Goal: Task Accomplishment & Management: Manage account settings

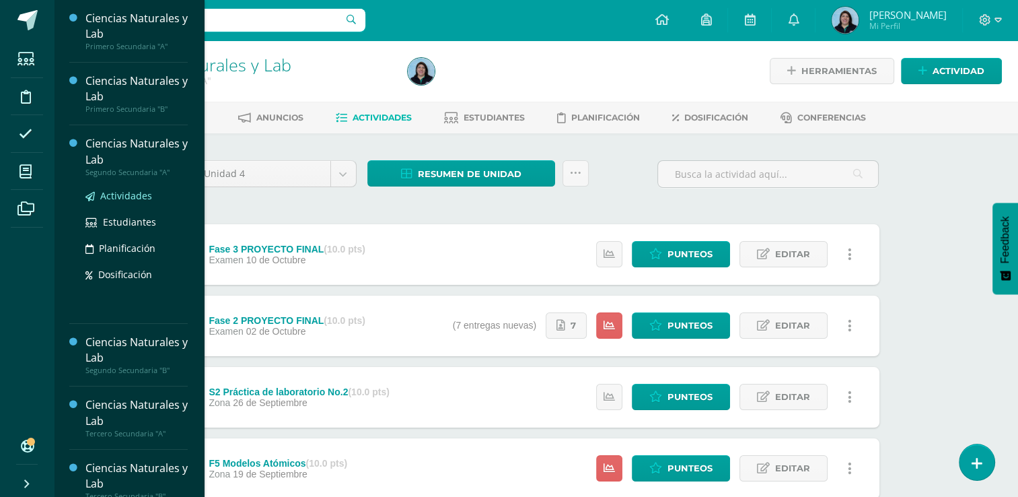
click at [129, 196] on span "Actividades" at bounding box center [126, 195] width 52 height 13
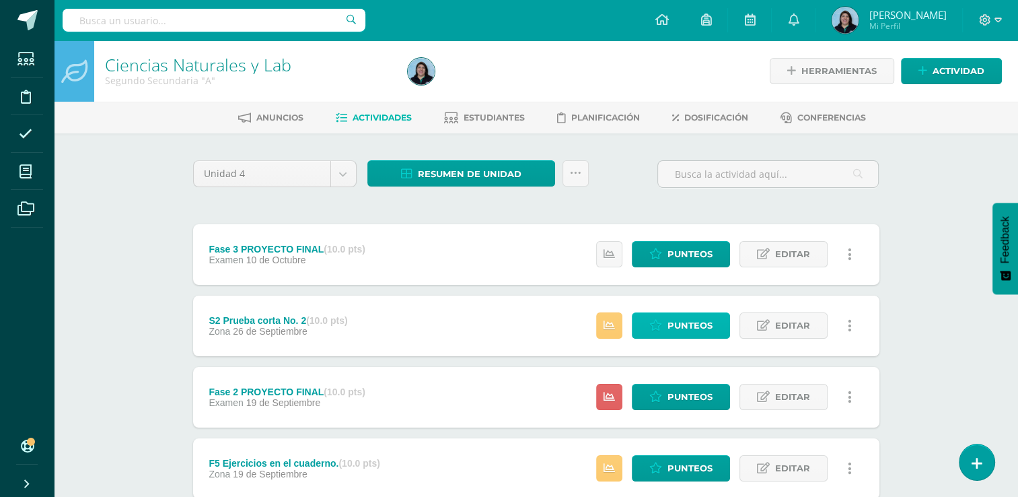
click at [678, 326] on span "Punteos" at bounding box center [690, 325] width 45 height 25
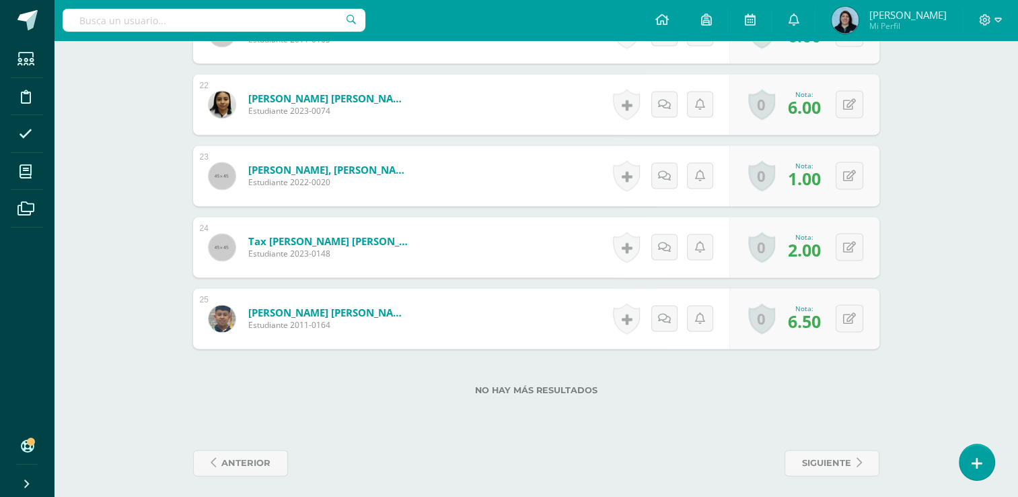
scroll to position [1897, 0]
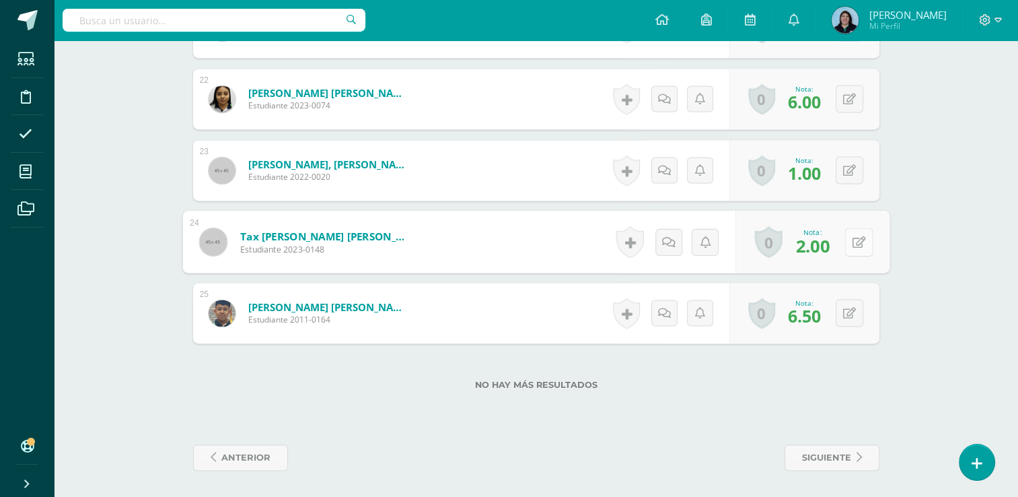
click at [856, 241] on button at bounding box center [859, 241] width 28 height 28
type input "4"
click at [826, 246] on icon at bounding box center [823, 245] width 12 height 11
click at [656, 244] on link at bounding box center [664, 241] width 26 height 26
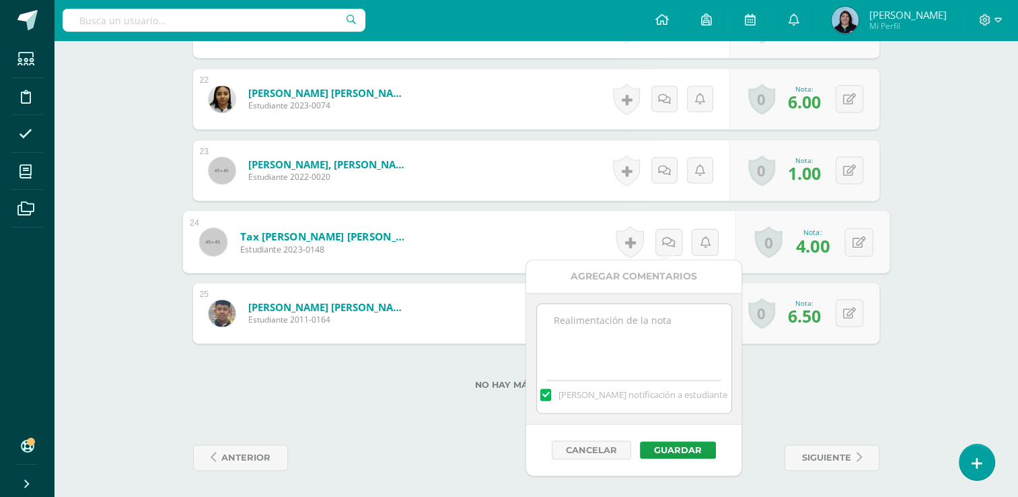
click at [650, 322] on textarea at bounding box center [634, 336] width 194 height 67
type textarea "PMA 9/10/25"
click at [551, 394] on label at bounding box center [545, 394] width 11 height 12
click at [0, 0] on input "[PERSON_NAME] notificación a estudiante" at bounding box center [0, 0] width 0 height 0
click at [664, 451] on button "Guardar" at bounding box center [678, 449] width 76 height 17
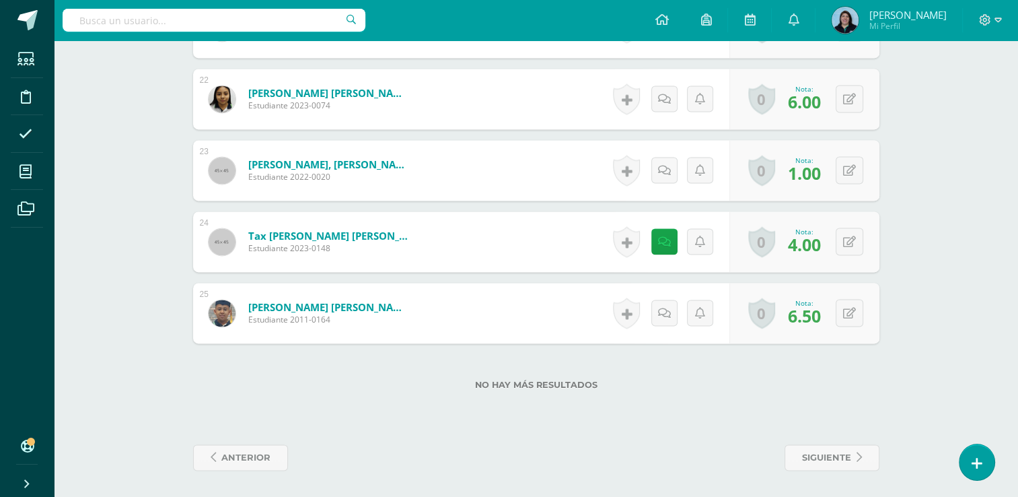
scroll to position [1830, 0]
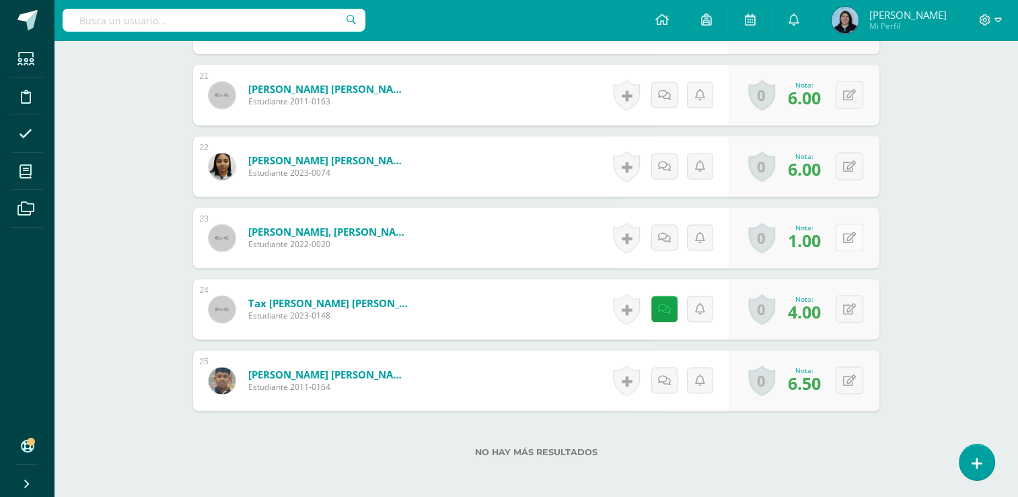
click at [851, 236] on icon at bounding box center [849, 237] width 13 height 11
type input "4"
click at [822, 239] on icon at bounding box center [823, 241] width 12 height 11
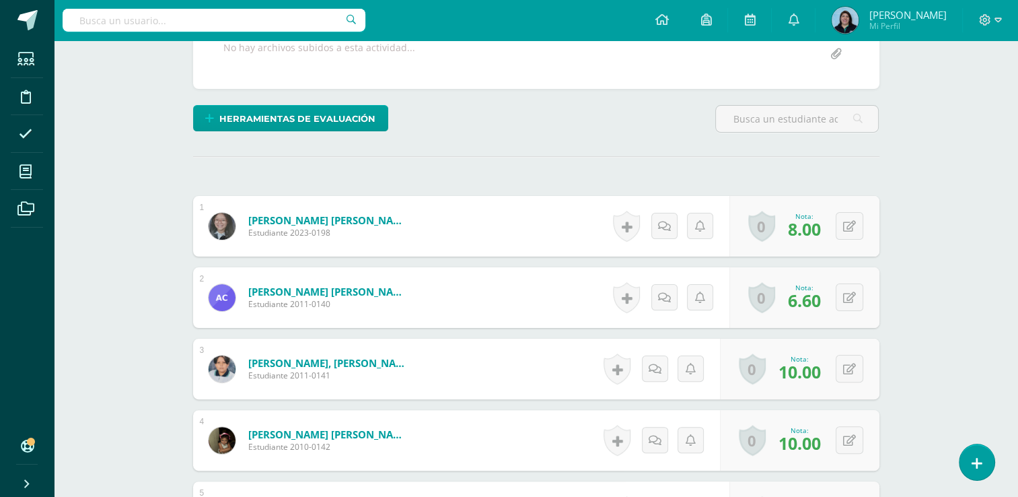
scroll to position [215, 0]
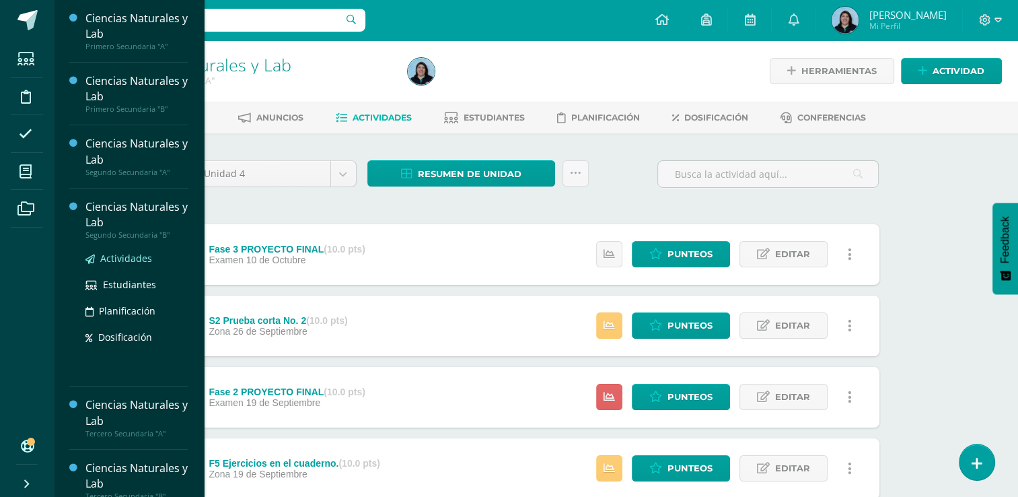
click at [133, 256] on span "Actividades" at bounding box center [126, 258] width 52 height 13
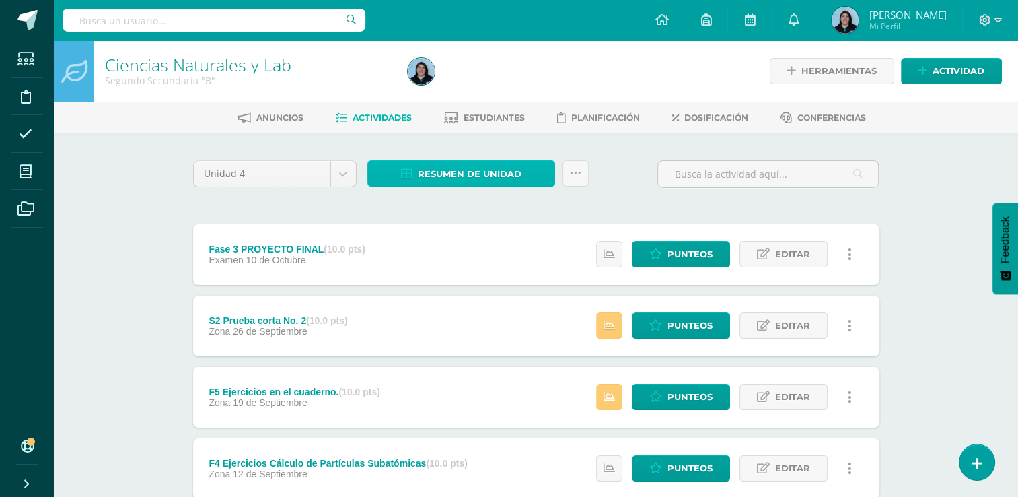
click at [471, 180] on span "Resumen de unidad" at bounding box center [470, 173] width 104 height 25
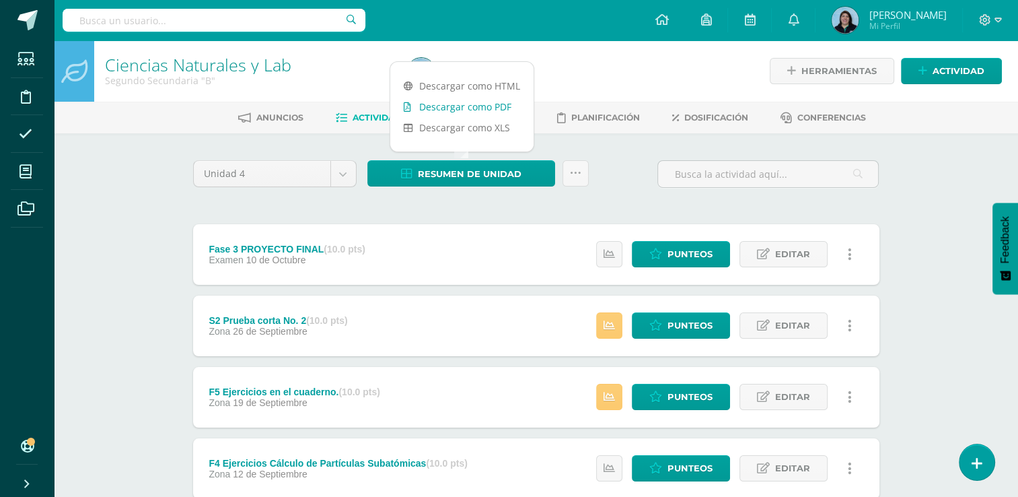
click at [484, 107] on link "Descargar como PDF" at bounding box center [461, 106] width 143 height 21
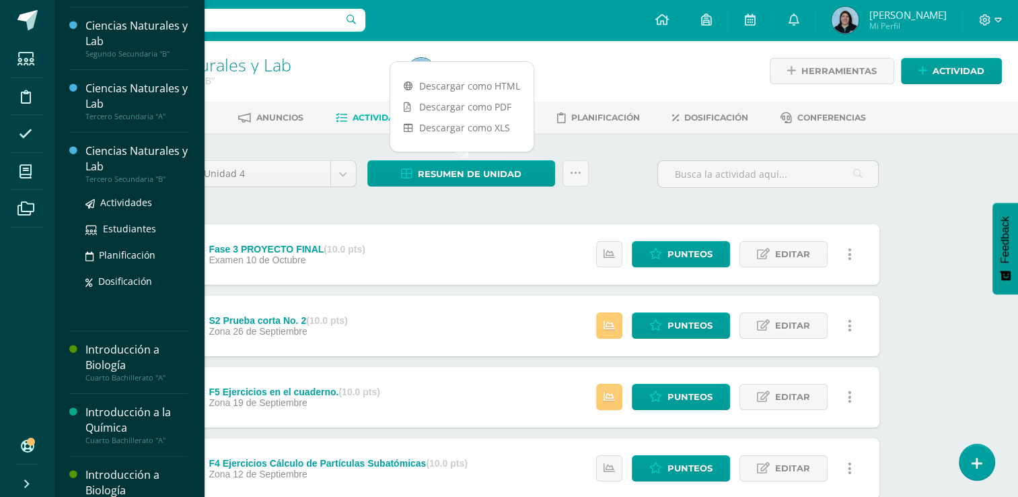
scroll to position [253, 0]
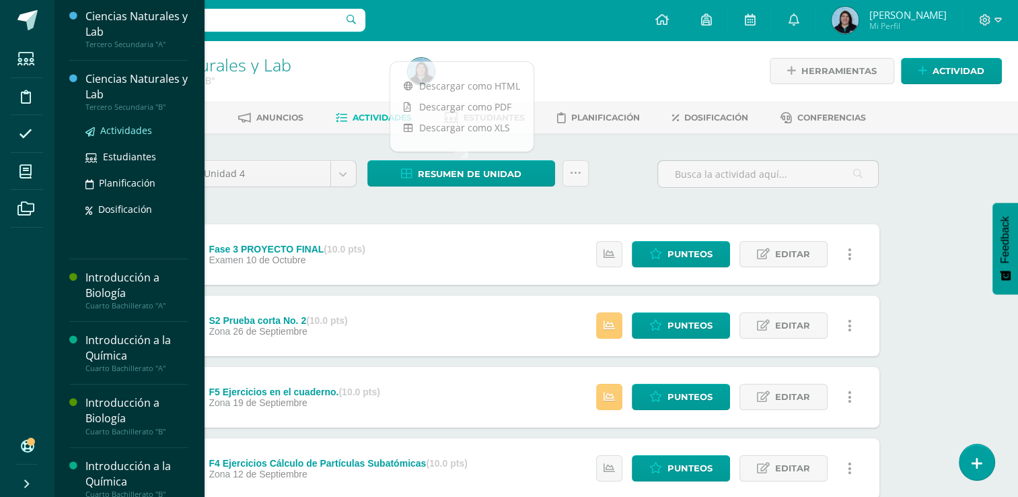
click at [135, 131] on span "Actividades" at bounding box center [126, 130] width 52 height 13
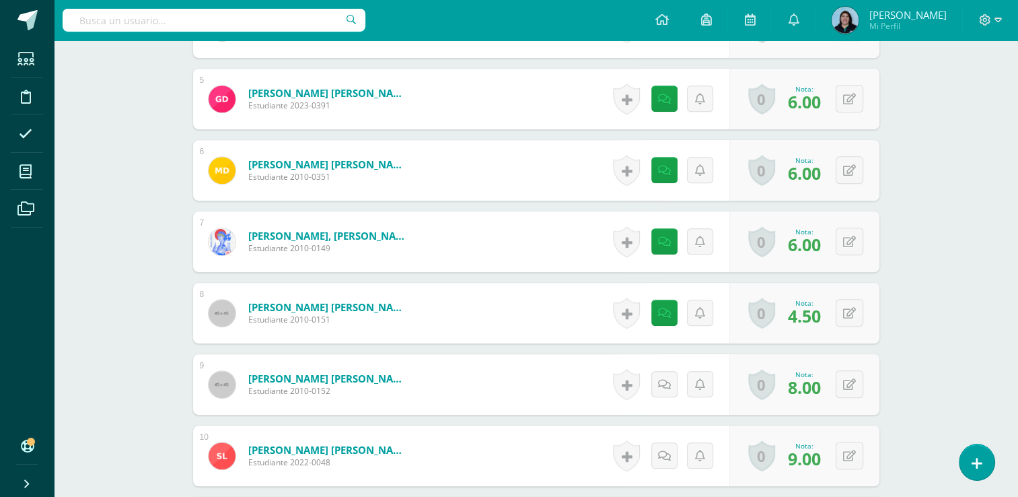
scroll to position [886, 0]
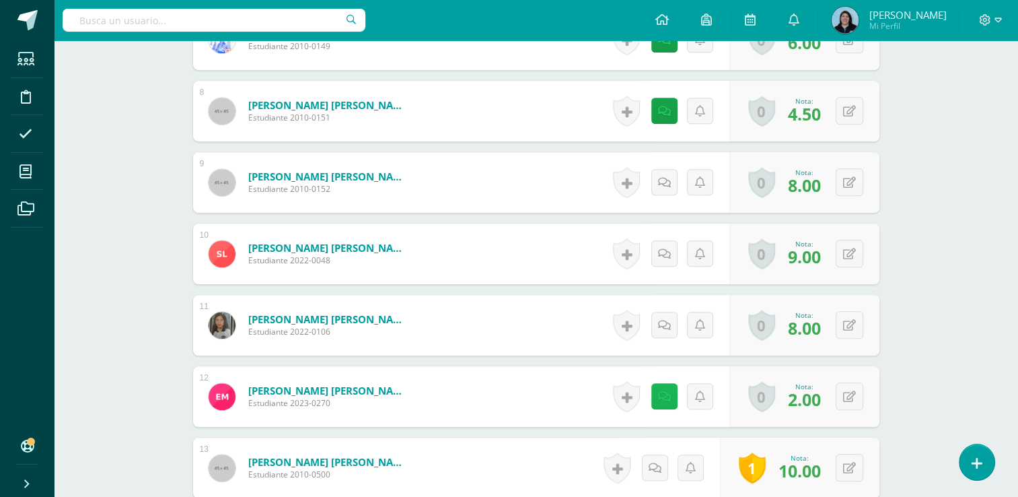
click at [668, 400] on link at bounding box center [664, 396] width 26 height 26
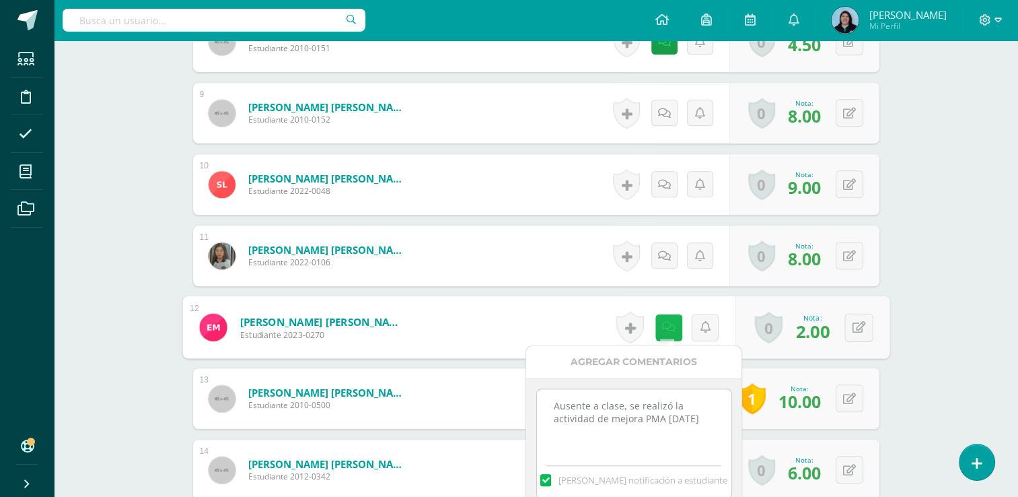
scroll to position [1021, 0]
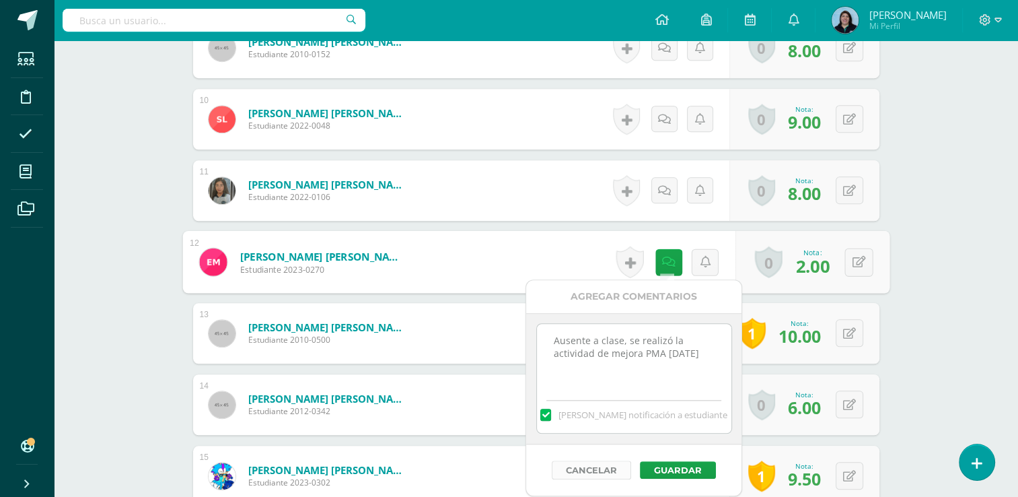
click at [611, 467] on button "Cancelar" at bounding box center [591, 469] width 79 height 19
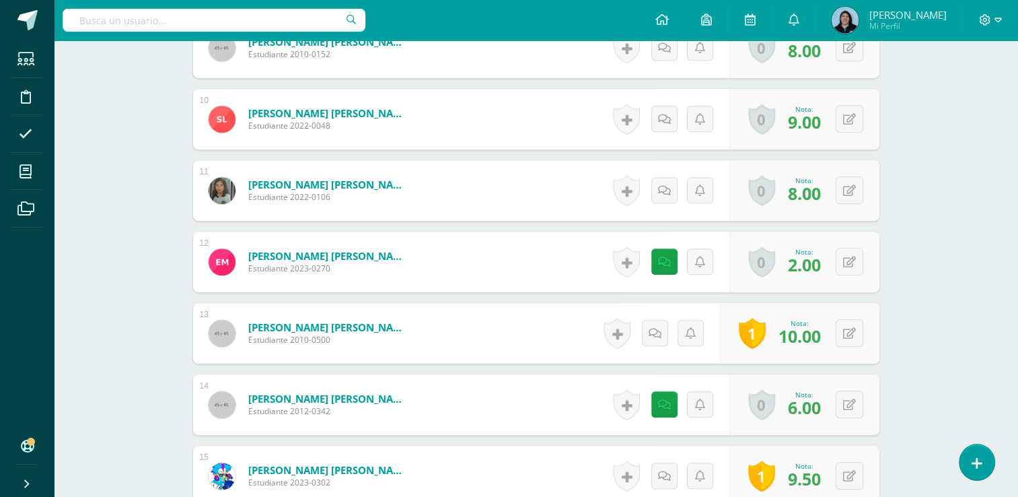
click at [857, 241] on div "0 Logros Logros obtenidos Aún no hay logros agregados Nota: 2.00" at bounding box center [804, 261] width 150 height 61
click at [850, 258] on button at bounding box center [850, 262] width 28 height 28
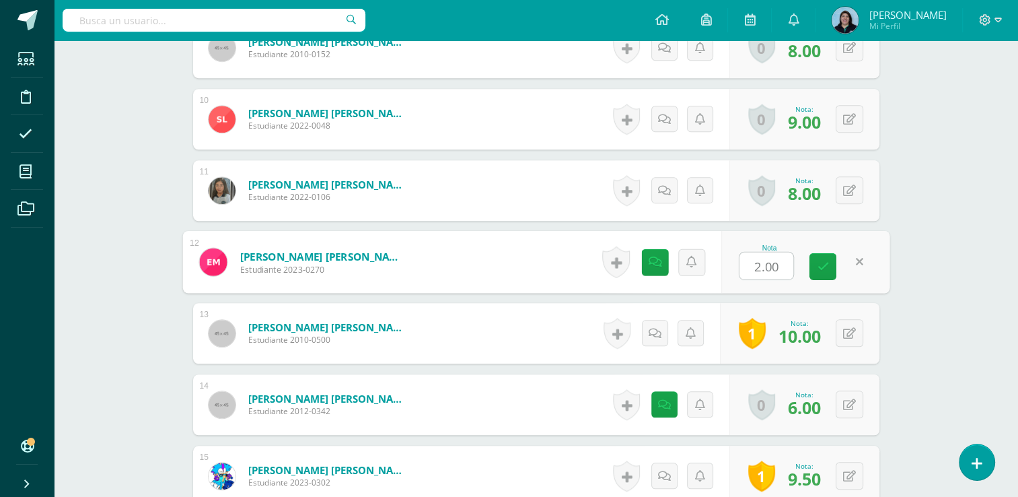
type input "6"
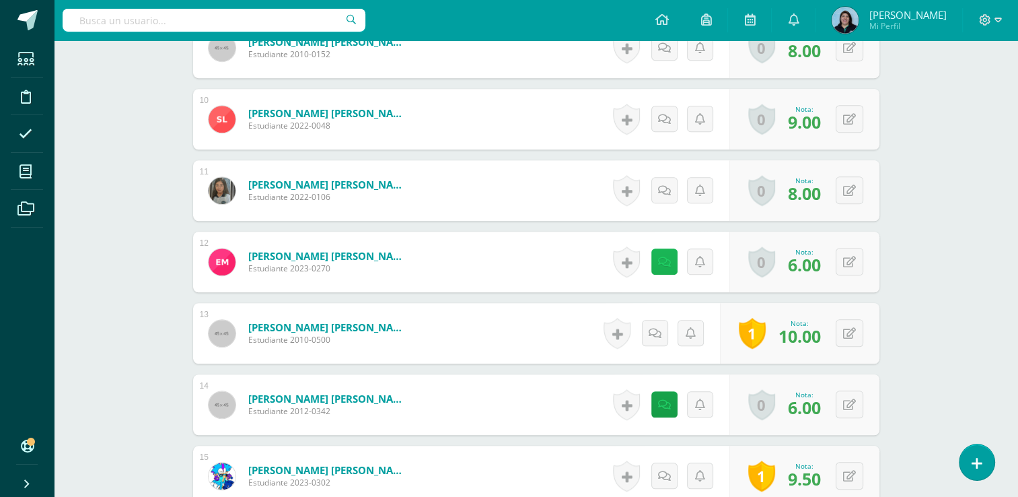
click at [665, 267] on link at bounding box center [664, 261] width 26 height 26
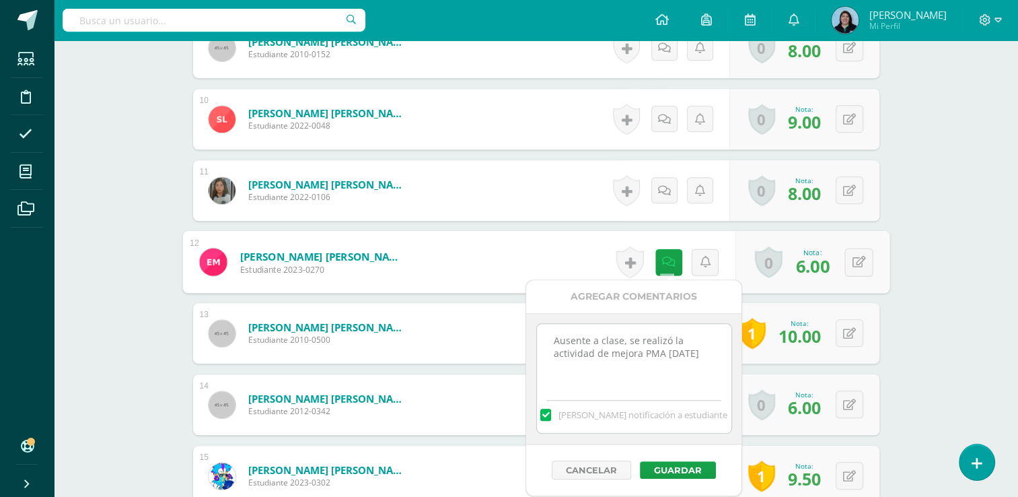
click at [707, 351] on textarea "Ausente a clase, se realizó la actividad de mejora PMA 30/09/25" at bounding box center [634, 357] width 194 height 67
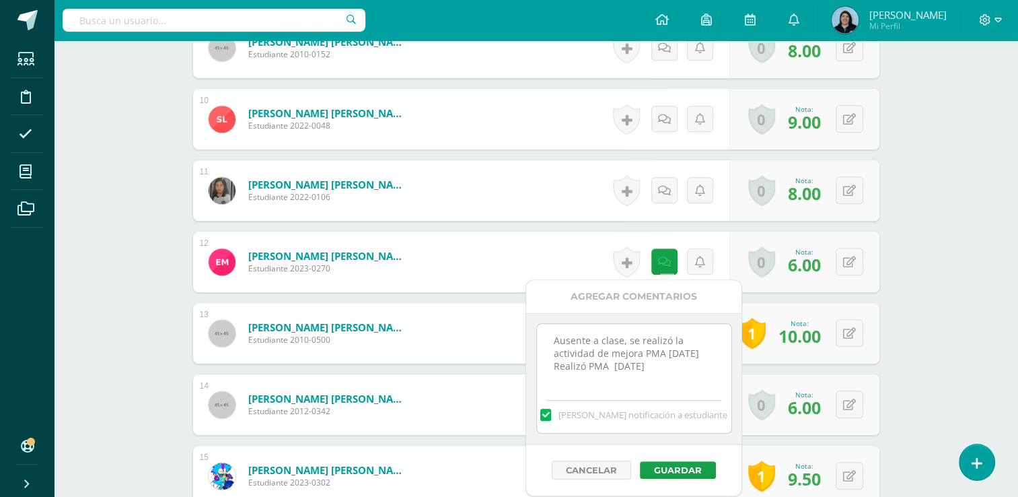
click at [554, 334] on textarea "Ausente a clase, se realizó la actividad de mejora PMA 30/09/25" at bounding box center [634, 357] width 194 height 67
click at [559, 334] on textarea "Ausente a clase, se realizó la actividad de mejora PMA 30/09/25" at bounding box center [634, 357] width 194 height 67
drag, startPoint x: 554, startPoint y: 376, endPoint x: 655, endPoint y: 373, distance: 101.0
click at [655, 373] on textarea "Ausente a clase, se realizó la actividad de mejora PMA 30/09/25" at bounding box center [634, 357] width 194 height 67
type textarea "PROYECTOS CCNN Ausente a clase, se realizó la actividad de mejora PMA 30/09/25 …"
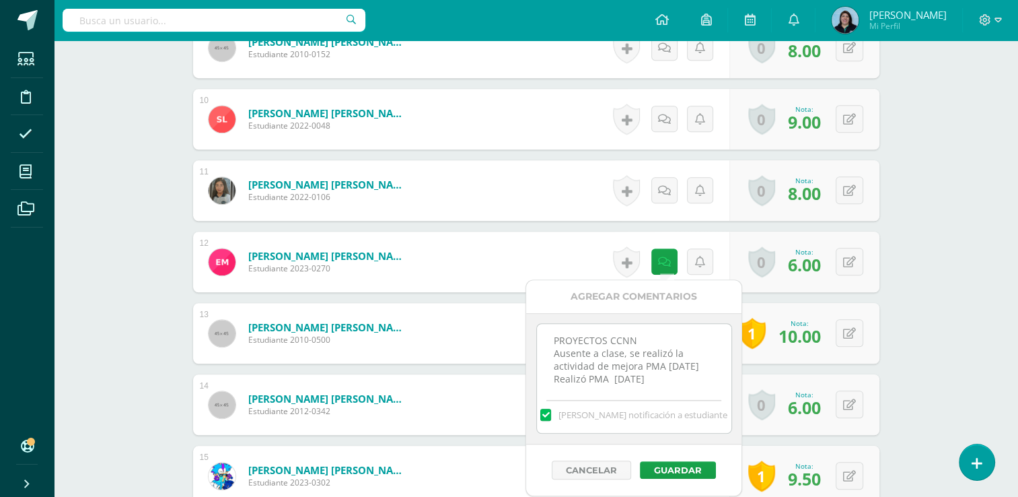
click at [551, 415] on label at bounding box center [545, 414] width 11 height 12
click at [0, 0] on input "[PERSON_NAME] notificación a estudiante" at bounding box center [0, 0] width 0 height 0
click at [666, 466] on button "Guardar" at bounding box center [678, 469] width 76 height 17
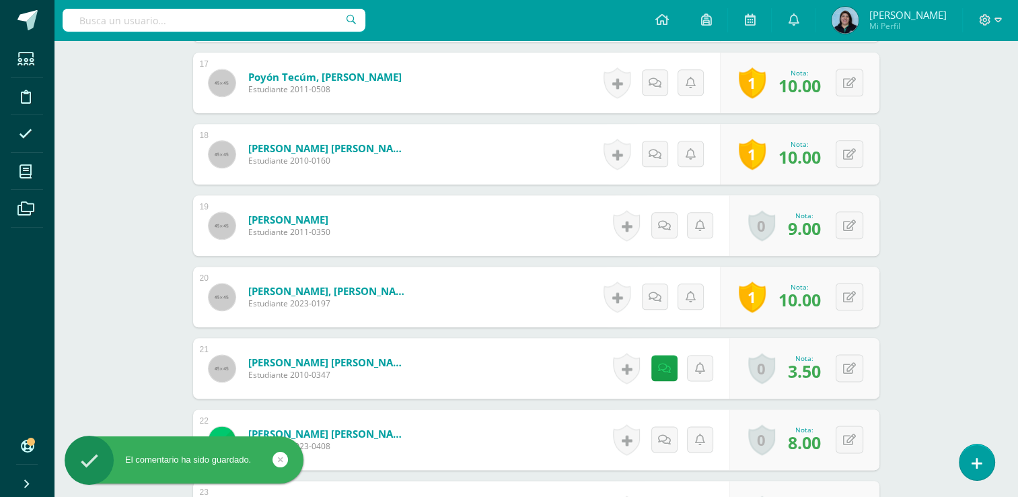
scroll to position [1559, 0]
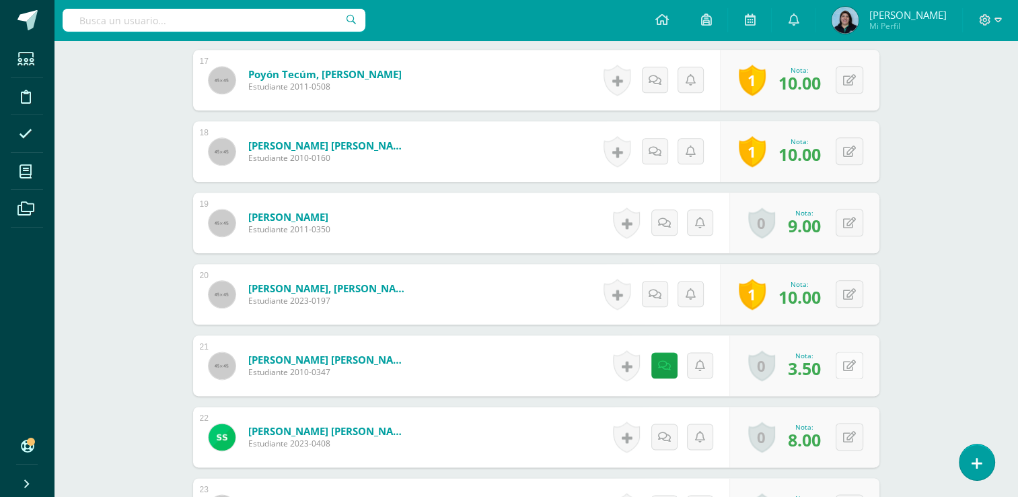
click at [849, 365] on button at bounding box center [850, 365] width 28 height 28
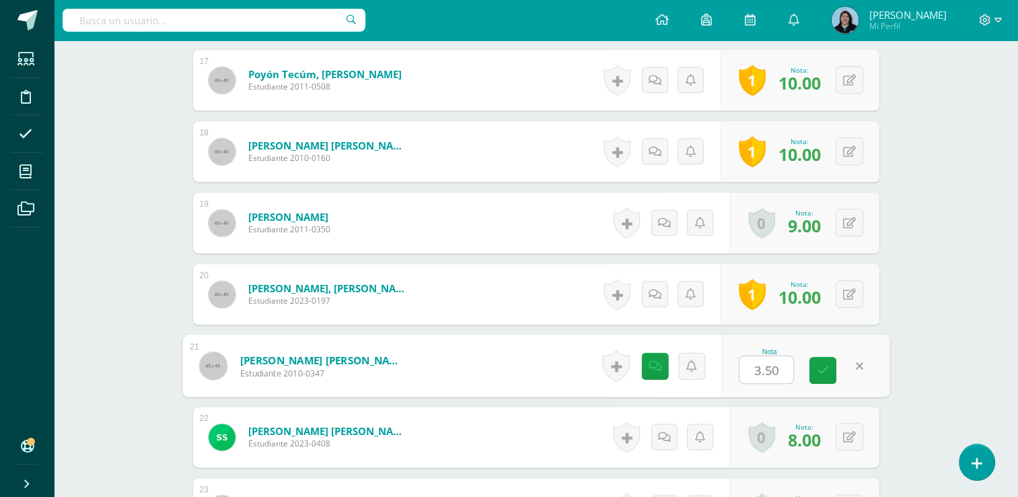
type input "6"
click at [823, 368] on icon at bounding box center [823, 369] width 12 height 11
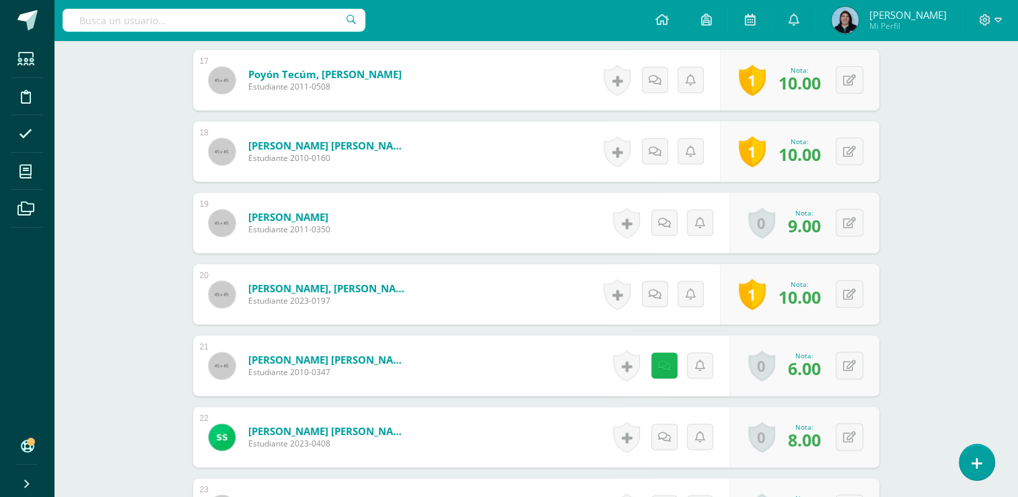
click at [665, 366] on icon at bounding box center [664, 365] width 13 height 11
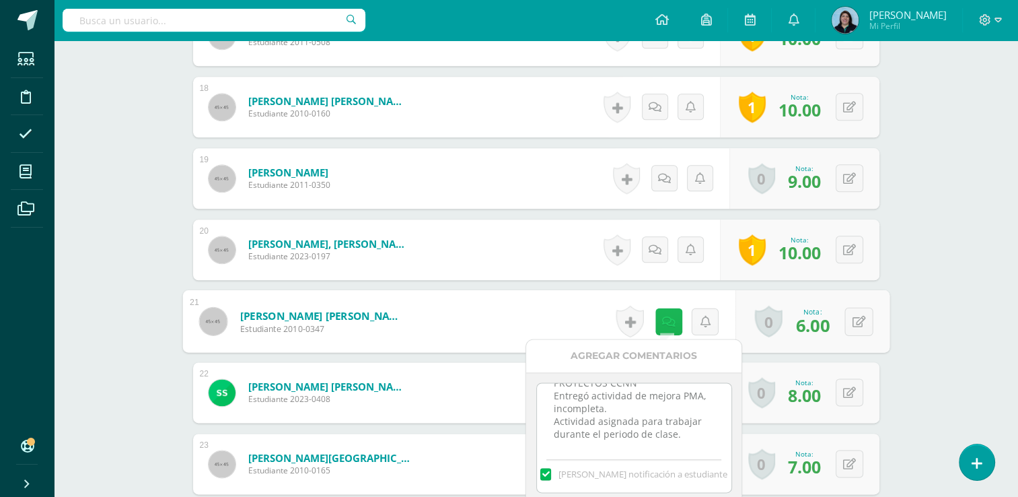
scroll to position [1626, 0]
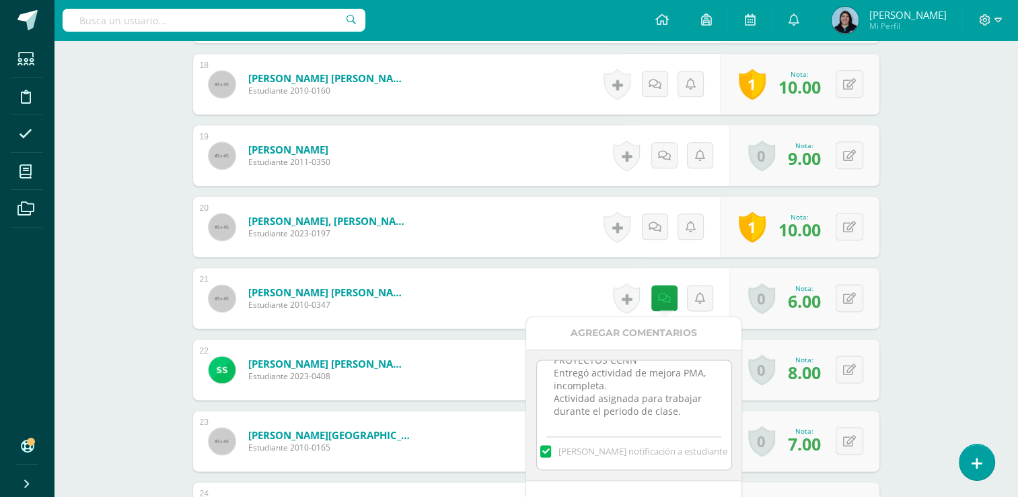
click at [552, 370] on textarea "PROYECTOS CCNN Entregó actividad de mejora PMA, incompleta. Actividad asignada …" at bounding box center [634, 393] width 194 height 67
click at [555, 370] on textarea "PROYECTOS CCNN Entregó actividad de mejora PMA, incompleta. Actividad asignada …" at bounding box center [634, 393] width 194 height 67
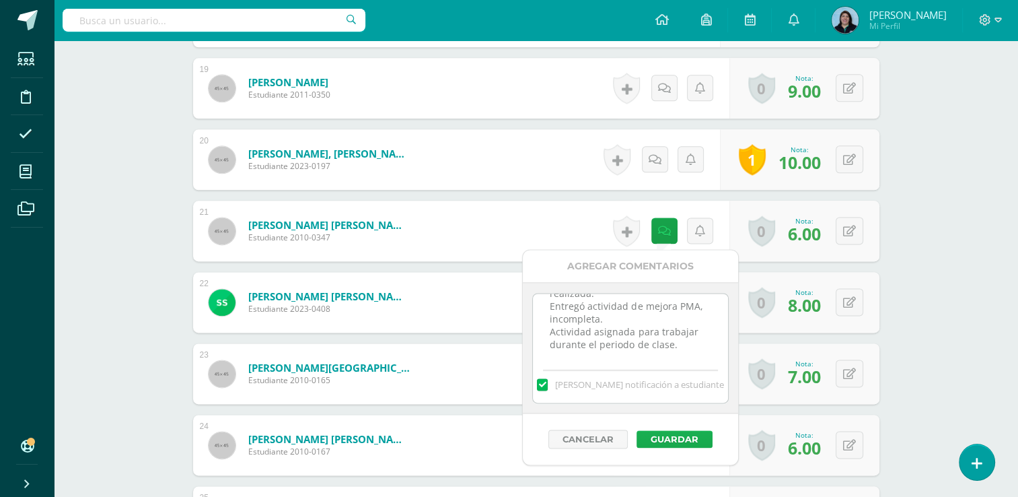
type textarea "PROYECTOS CCNN Se dio oportunidad 9/10/25 realizada. Entregó actividad de mejor…"
click at [662, 442] on button "Guardar" at bounding box center [675, 438] width 76 height 17
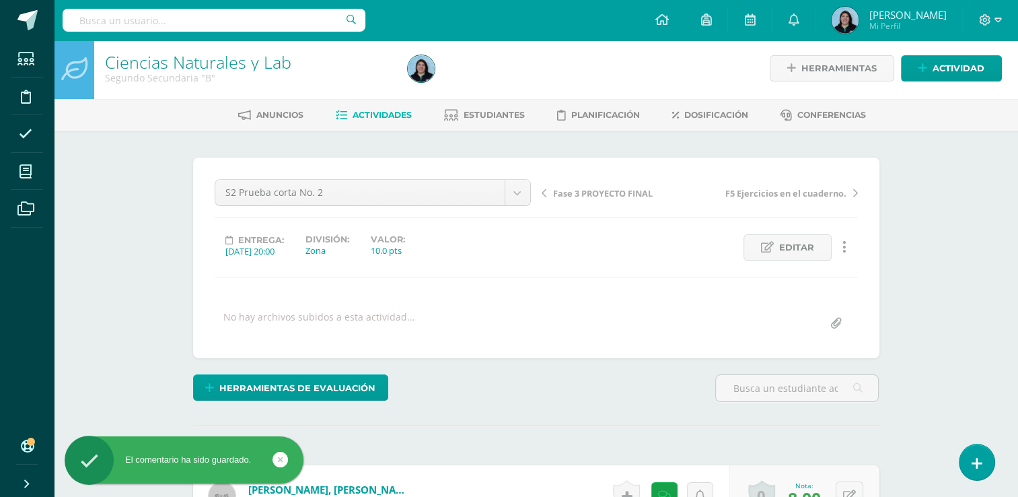
scroll to position [0, 0]
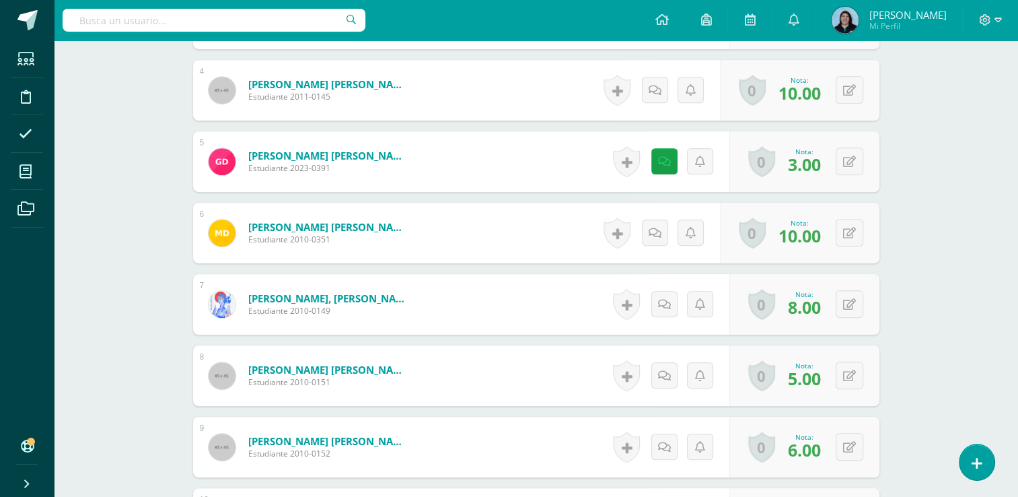
scroll to position [540, 0]
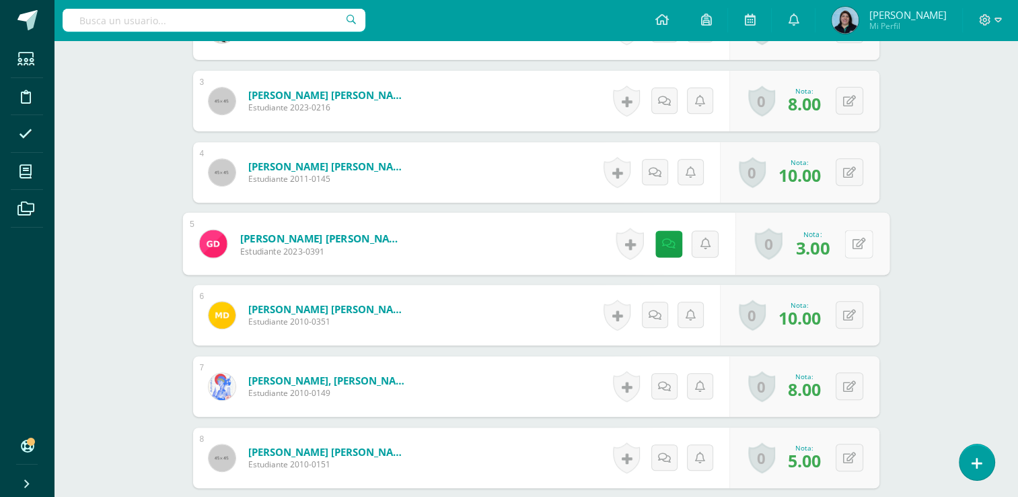
click at [852, 243] on icon at bounding box center [858, 243] width 13 height 11
type input "6"
click at [821, 246] on icon at bounding box center [823, 247] width 12 height 11
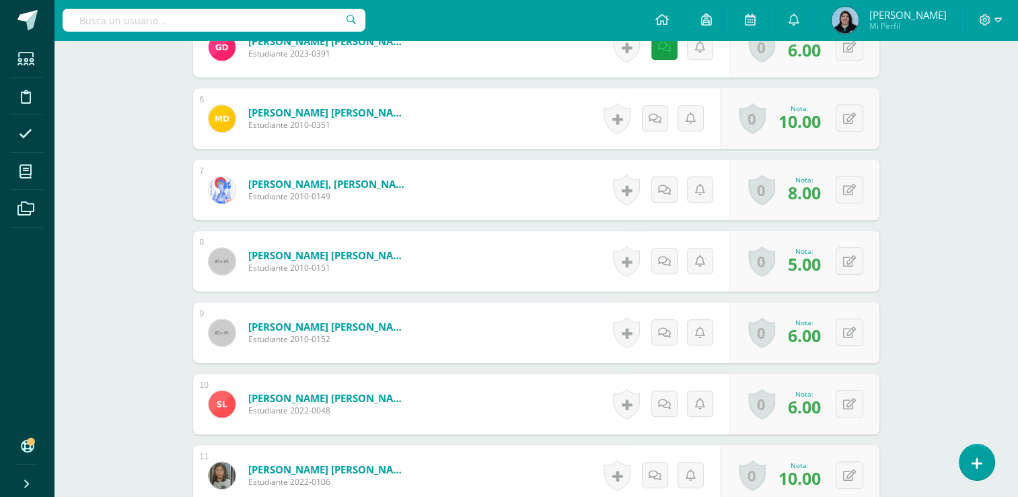
scroll to position [674, 0]
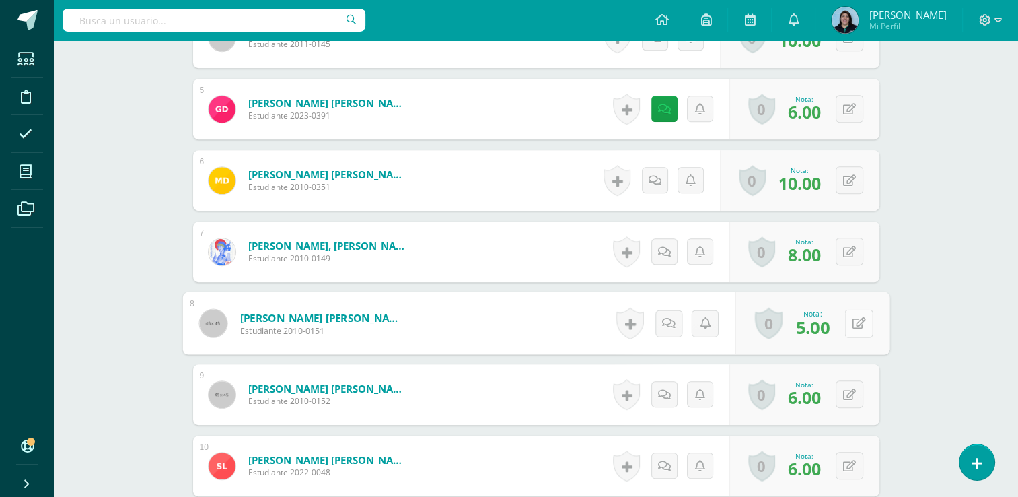
click at [849, 324] on button at bounding box center [859, 323] width 28 height 28
click at [821, 327] on icon at bounding box center [823, 327] width 12 height 11
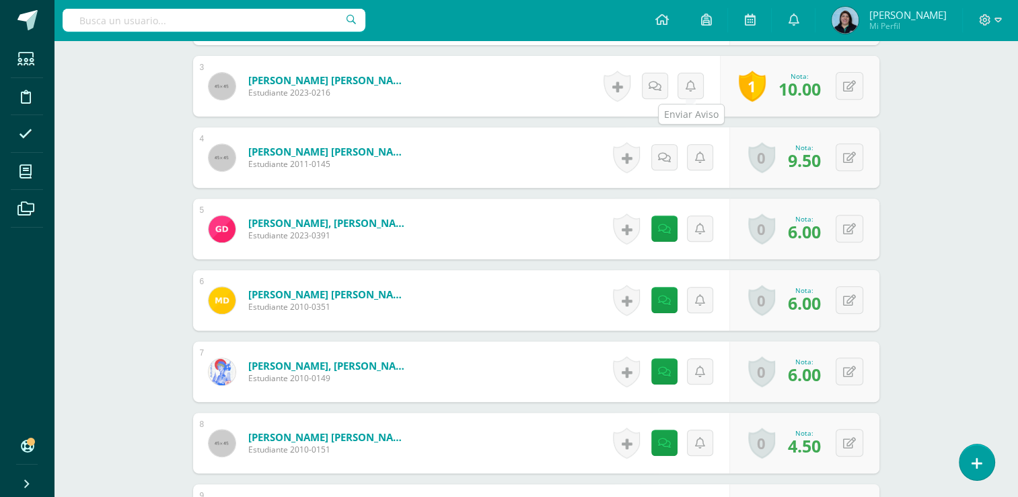
scroll to position [668, 0]
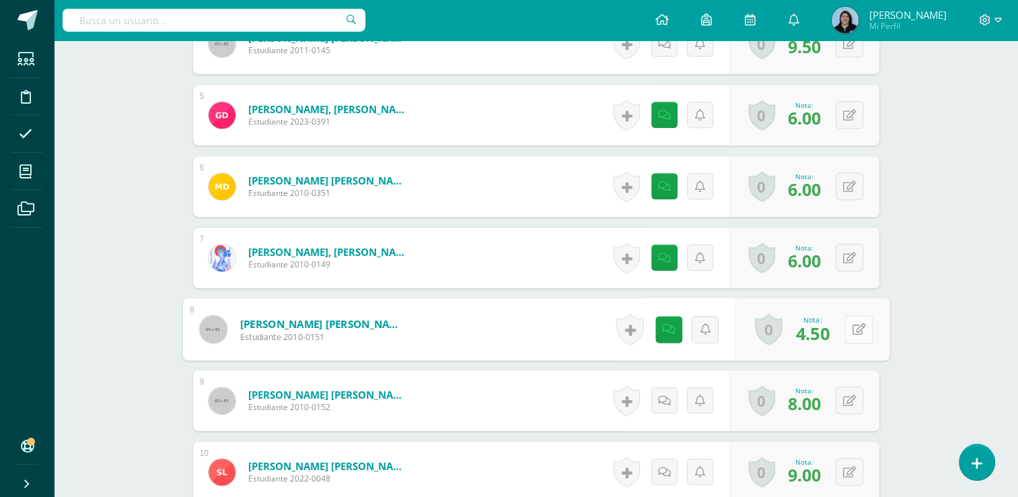
click at [852, 331] on icon at bounding box center [858, 328] width 13 height 11
type input "6"
click at [831, 330] on link at bounding box center [823, 333] width 27 height 27
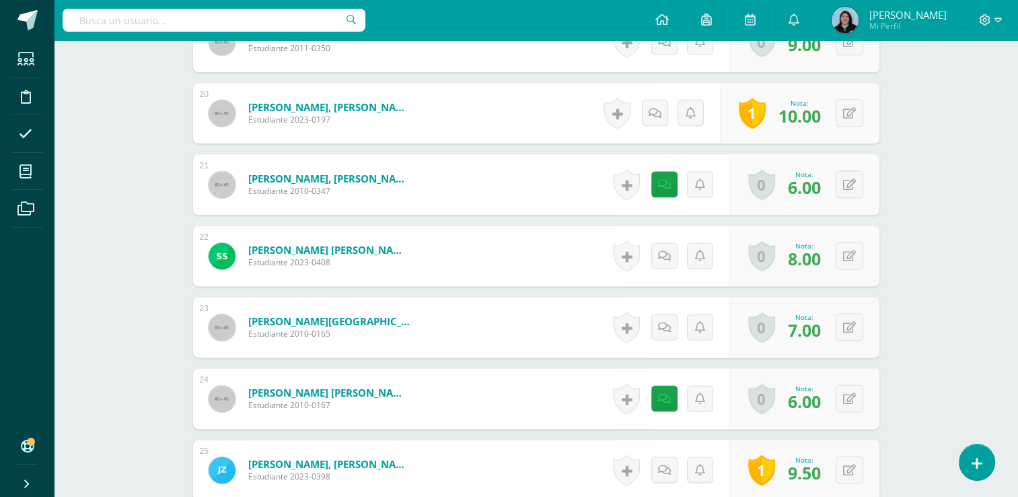
scroll to position [1813, 0]
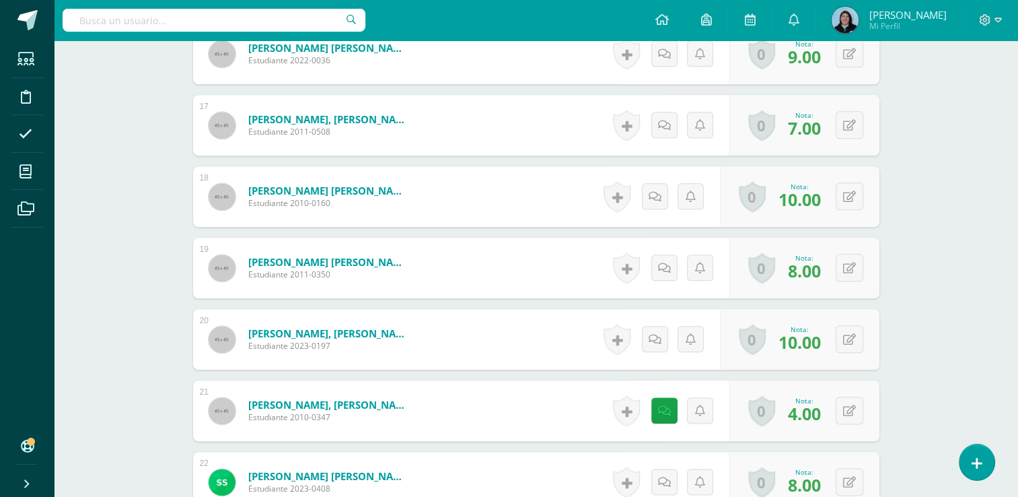
scroll to position [1604, 0]
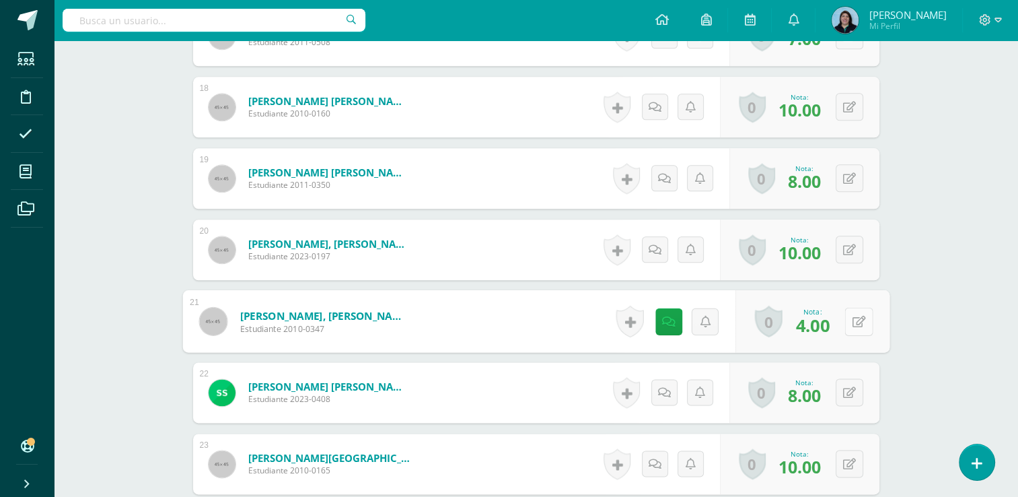
click at [847, 321] on button at bounding box center [859, 321] width 28 height 28
type input "5"
click at [823, 322] on icon at bounding box center [823, 325] width 12 height 11
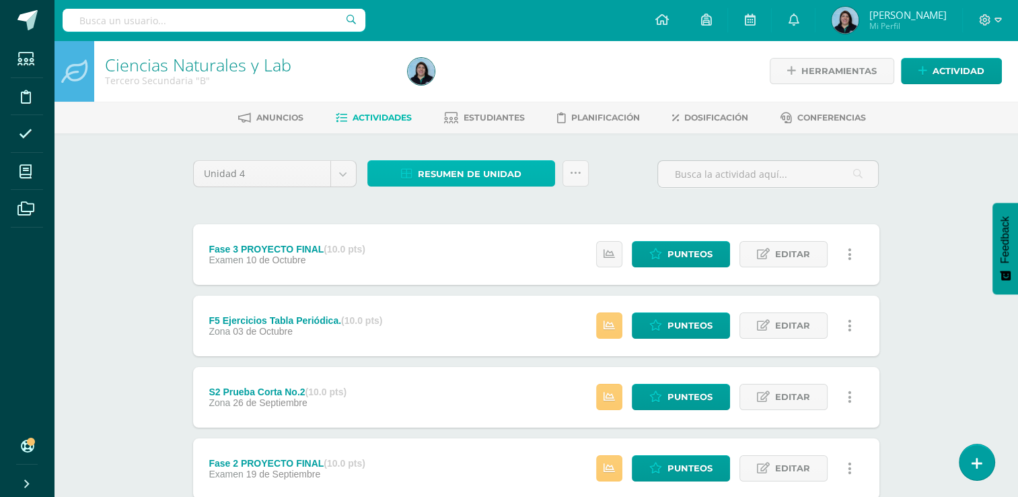
click at [458, 176] on span "Resumen de unidad" at bounding box center [470, 173] width 104 height 25
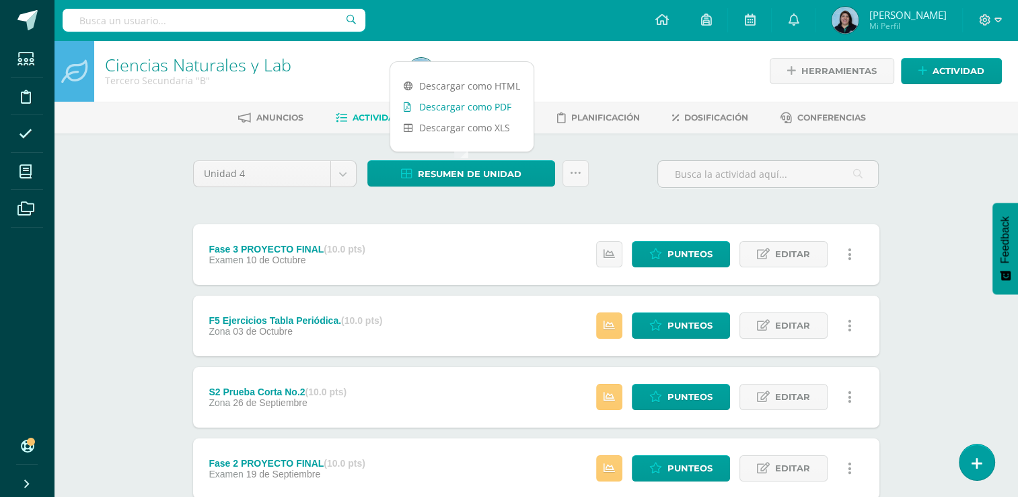
click at [465, 105] on link "Descargar como PDF" at bounding box center [461, 106] width 143 height 21
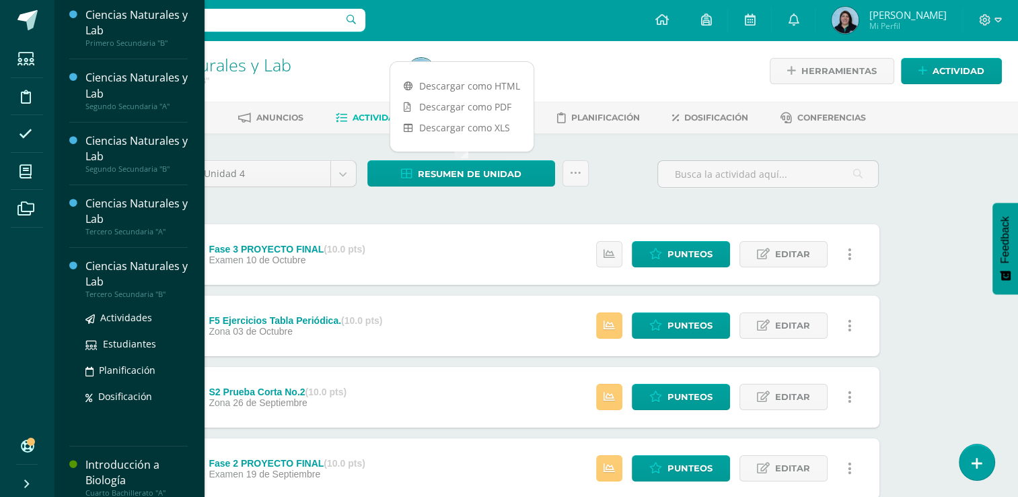
scroll to position [135, 0]
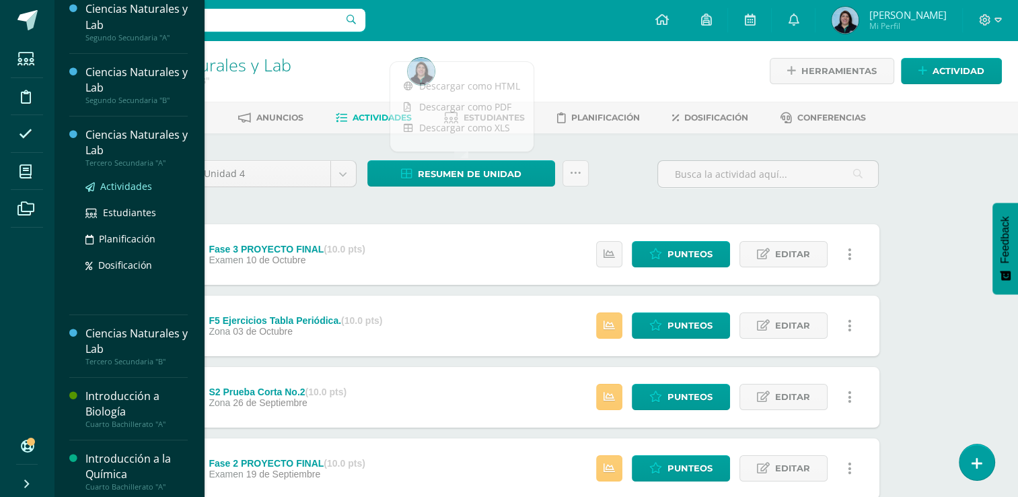
click at [135, 185] on span "Actividades" at bounding box center [126, 186] width 52 height 13
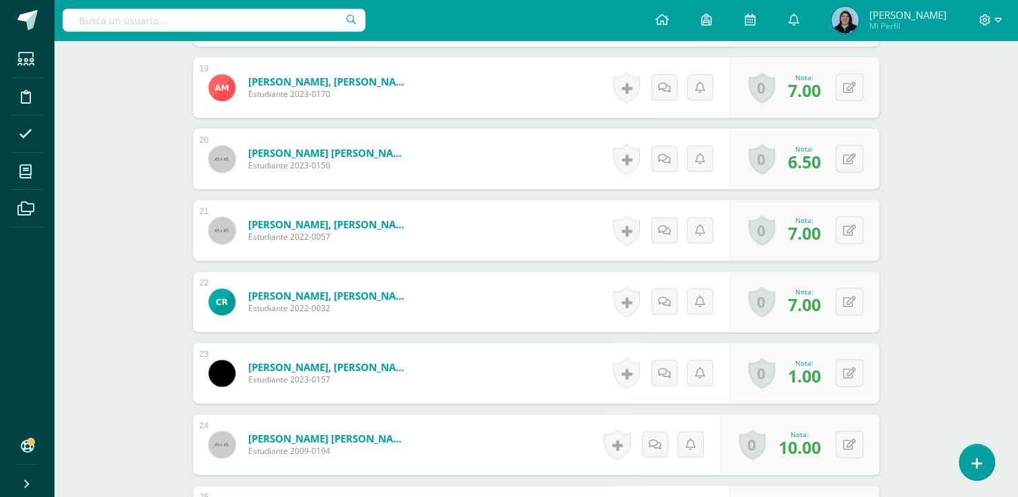
scroll to position [1702, 0]
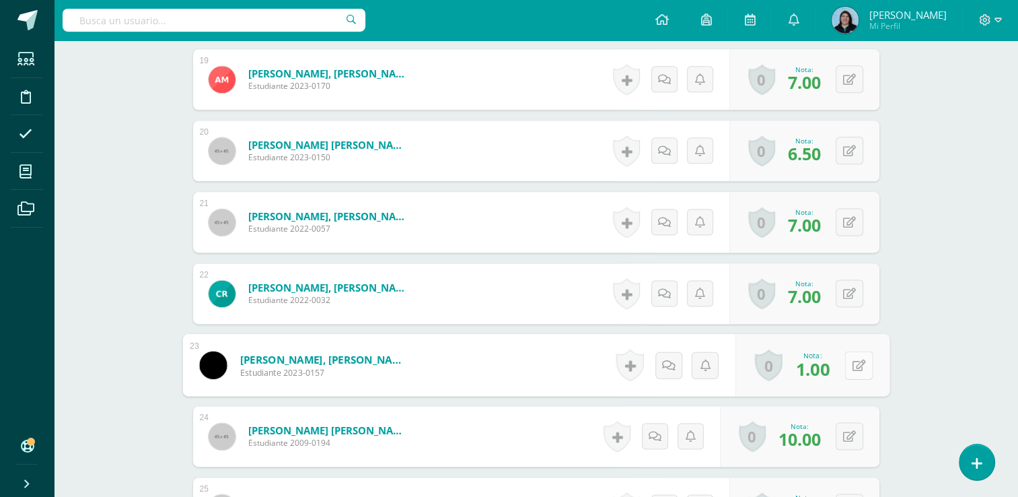
click at [850, 367] on button at bounding box center [859, 365] width 28 height 28
click at [824, 369] on icon at bounding box center [823, 368] width 12 height 11
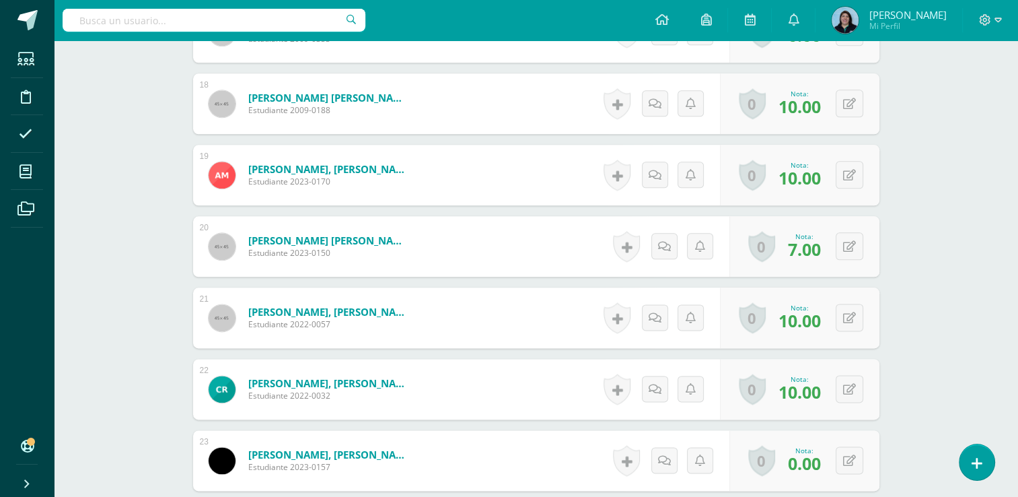
scroll to position [1684, 0]
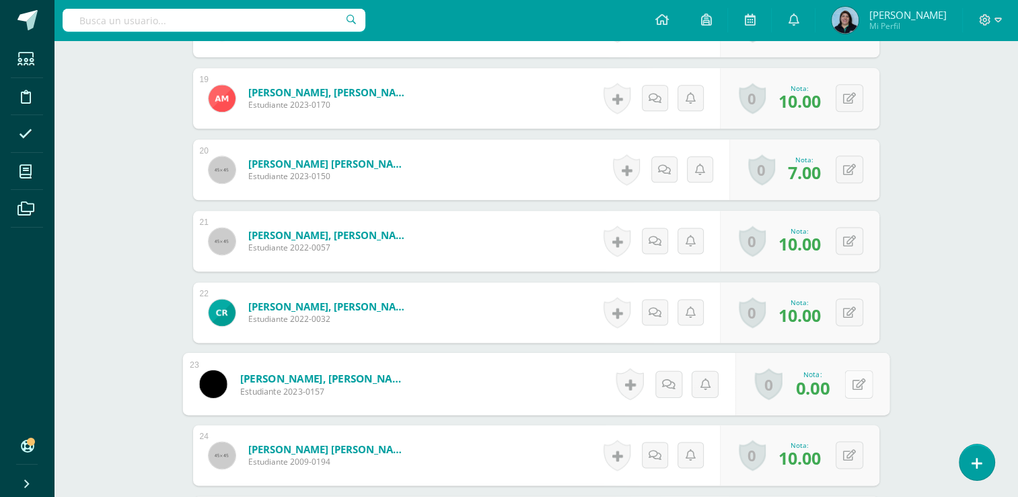
click at [851, 384] on button at bounding box center [859, 383] width 28 height 28
type input "7"
click at [824, 382] on icon at bounding box center [823, 387] width 12 height 11
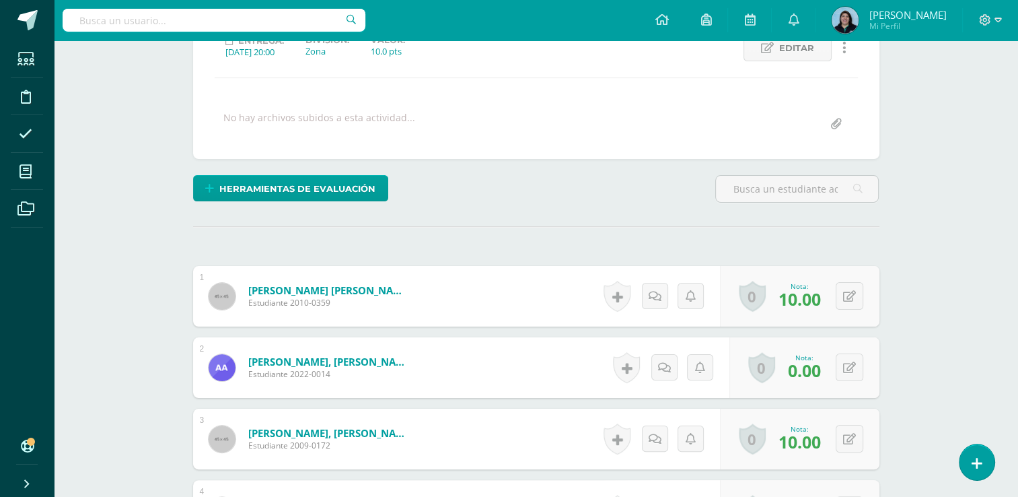
scroll to position [203, 0]
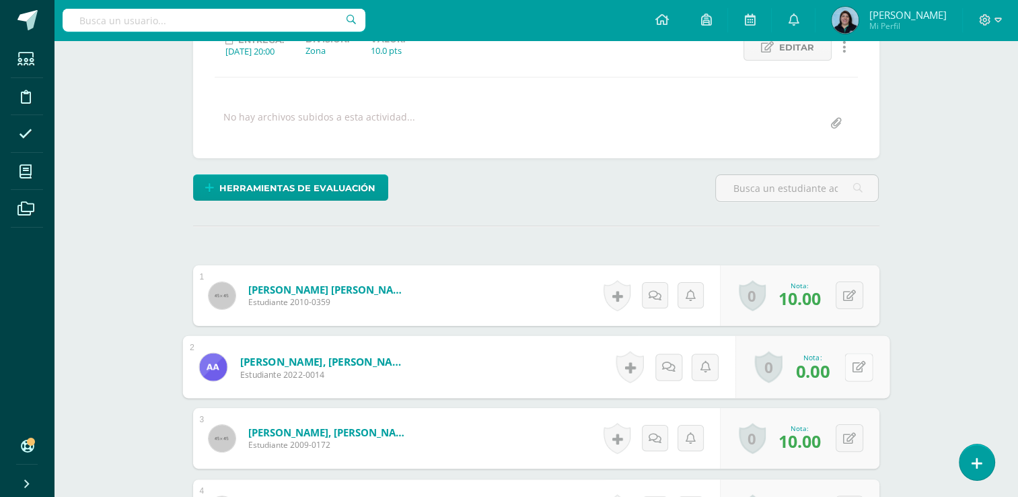
click at [855, 369] on icon at bounding box center [858, 366] width 13 height 11
type input "3"
click at [828, 369] on link at bounding box center [823, 370] width 27 height 27
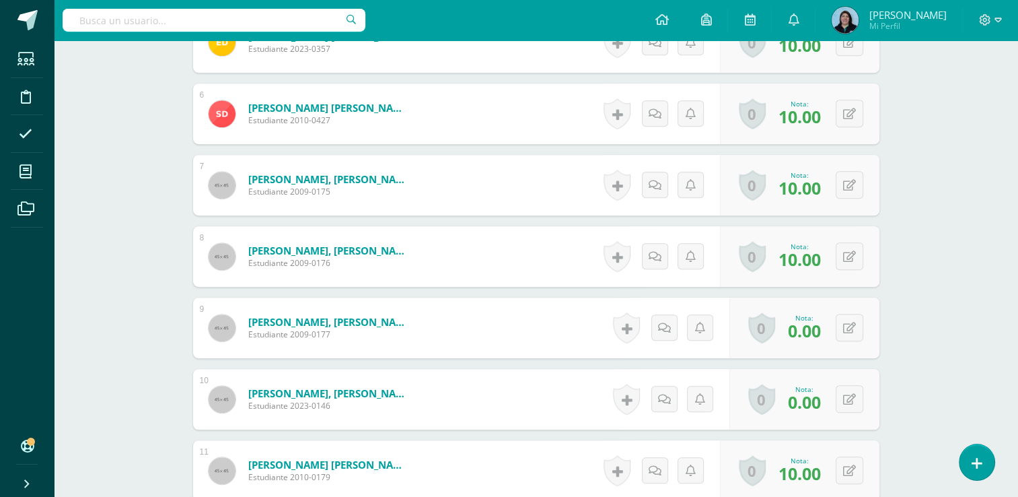
scroll to position [742, 0]
click at [847, 330] on button at bounding box center [859, 327] width 28 height 28
type input "3"
click at [824, 334] on icon at bounding box center [823, 331] width 12 height 11
click at [856, 398] on button at bounding box center [859, 398] width 28 height 28
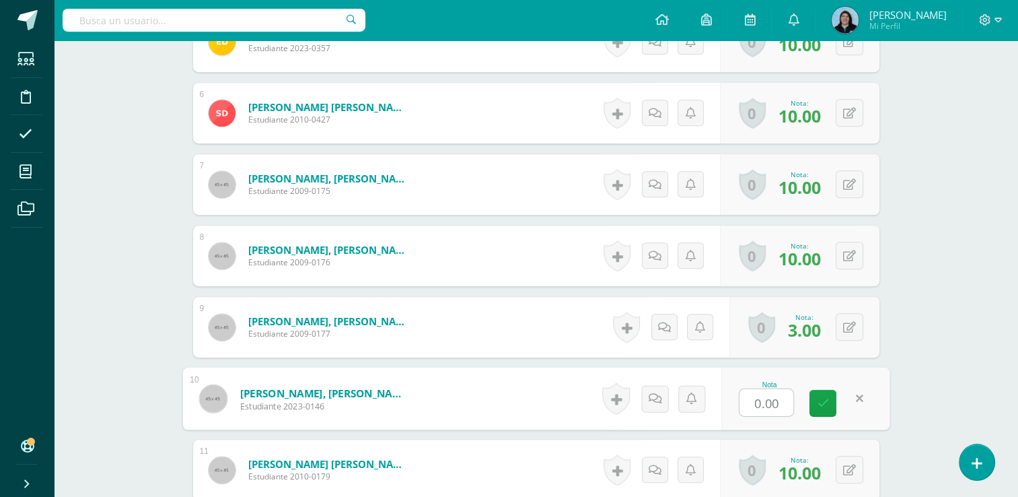
type input "3"
click at [826, 404] on icon at bounding box center [823, 402] width 12 height 11
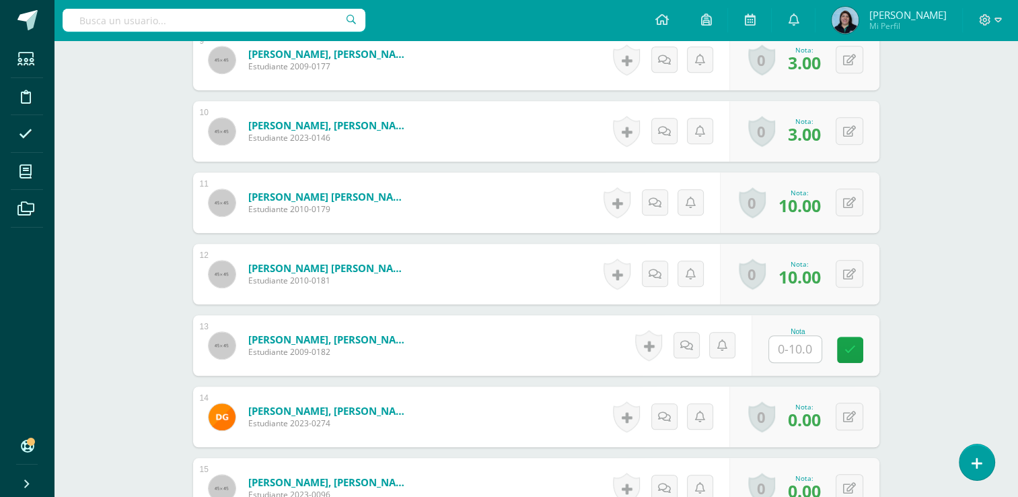
scroll to position [1011, 0]
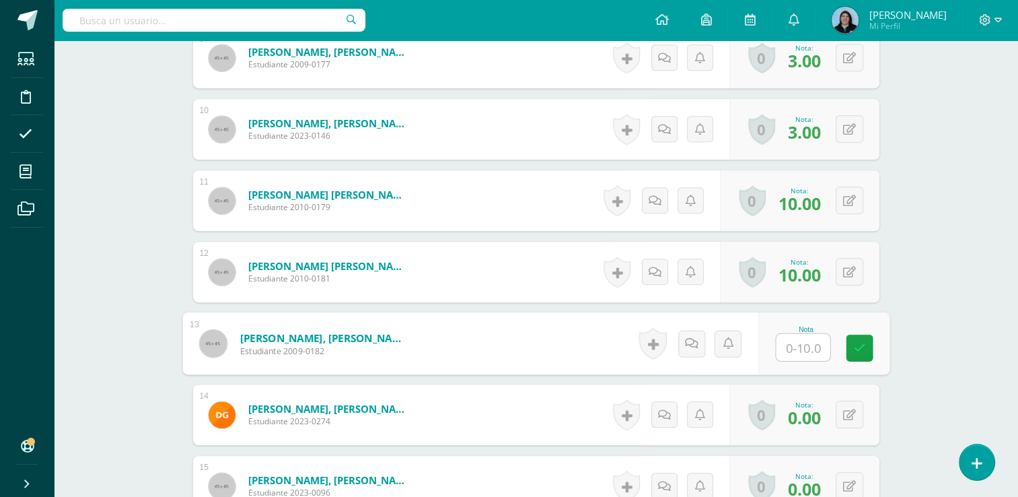
click at [793, 347] on input "text" at bounding box center [803, 347] width 54 height 27
type input "10"
click at [859, 349] on icon at bounding box center [859, 347] width 12 height 11
click at [857, 412] on button at bounding box center [850, 414] width 28 height 28
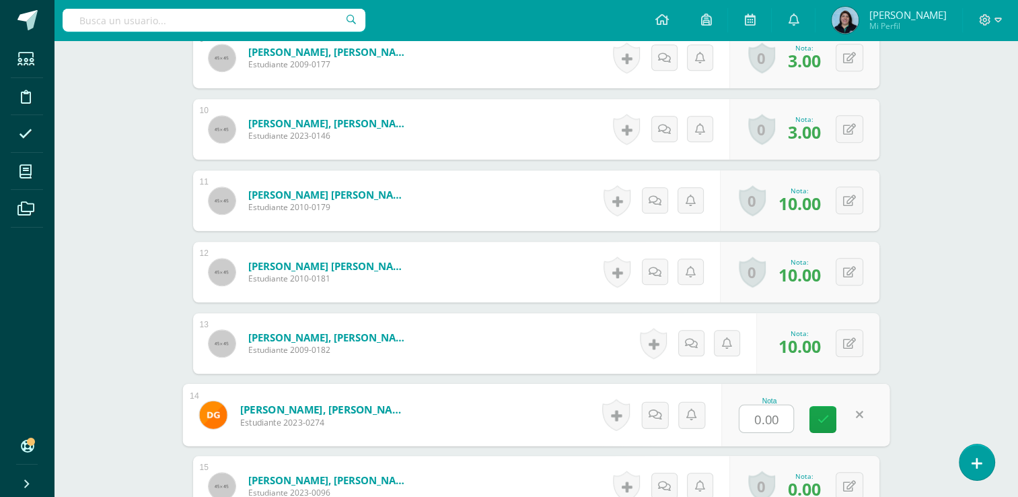
type input "3"
click at [812, 423] on link at bounding box center [823, 419] width 27 height 27
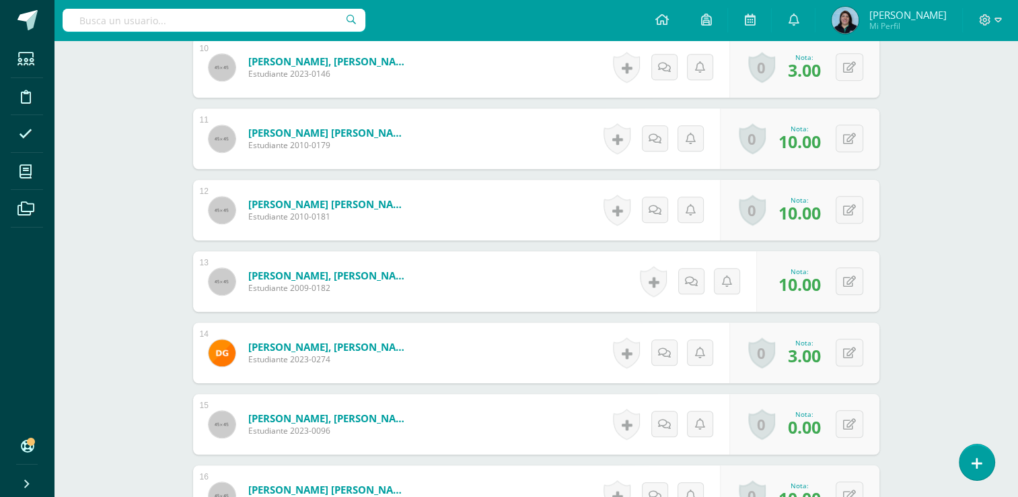
scroll to position [1145, 0]
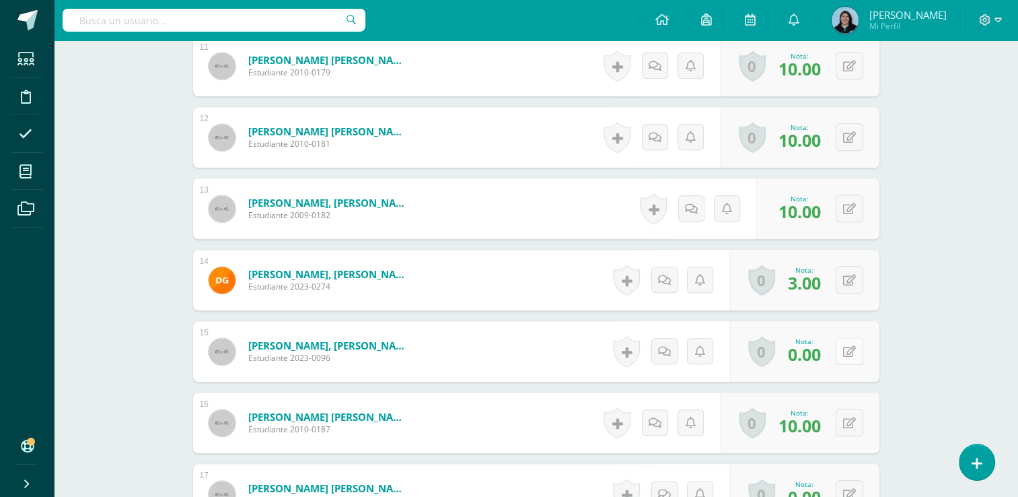
click at [851, 353] on button at bounding box center [850, 351] width 28 height 28
type input "3"
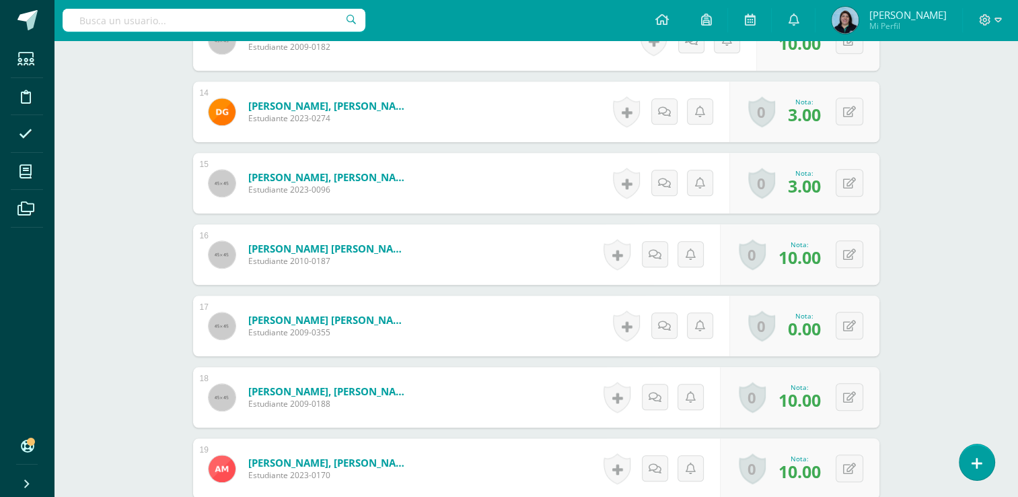
scroll to position [1347, 0]
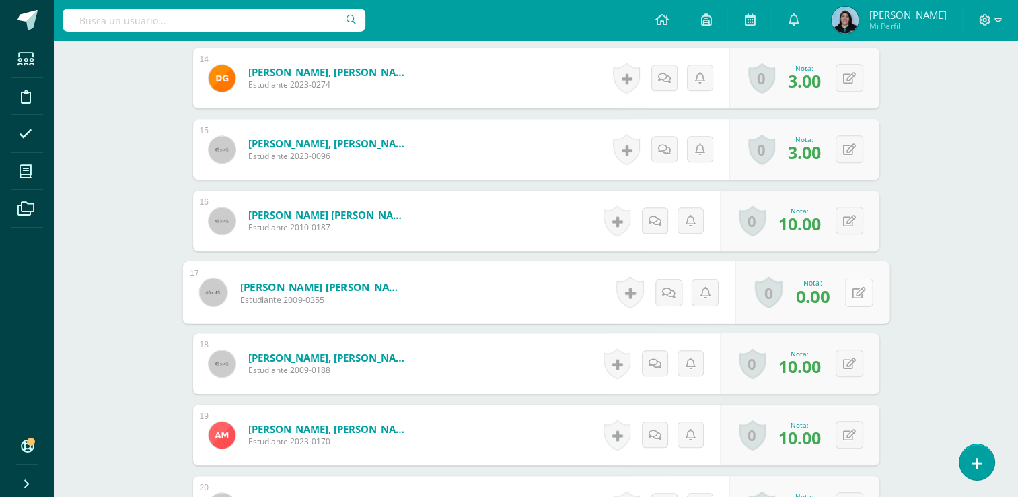
click at [857, 292] on button at bounding box center [859, 292] width 28 height 28
click at [824, 297] on icon at bounding box center [823, 296] width 12 height 11
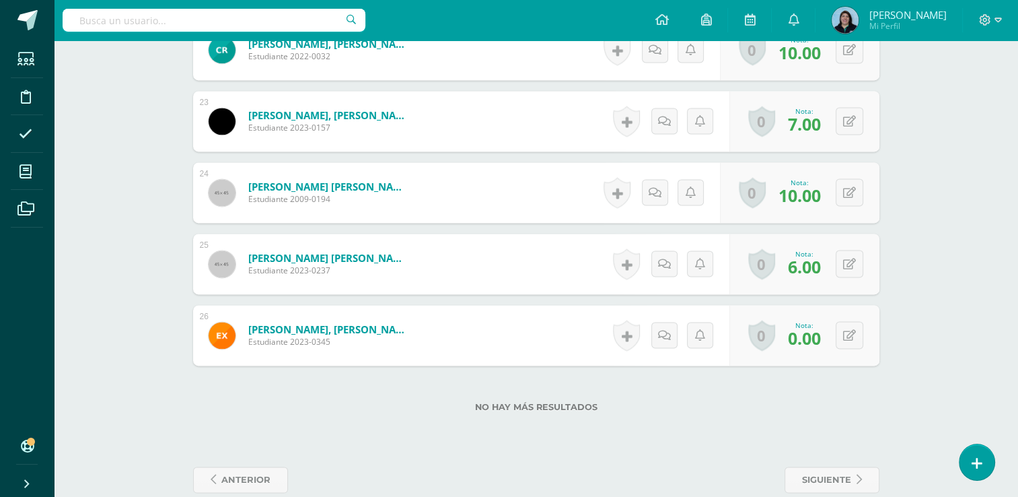
scroll to position [1968, 0]
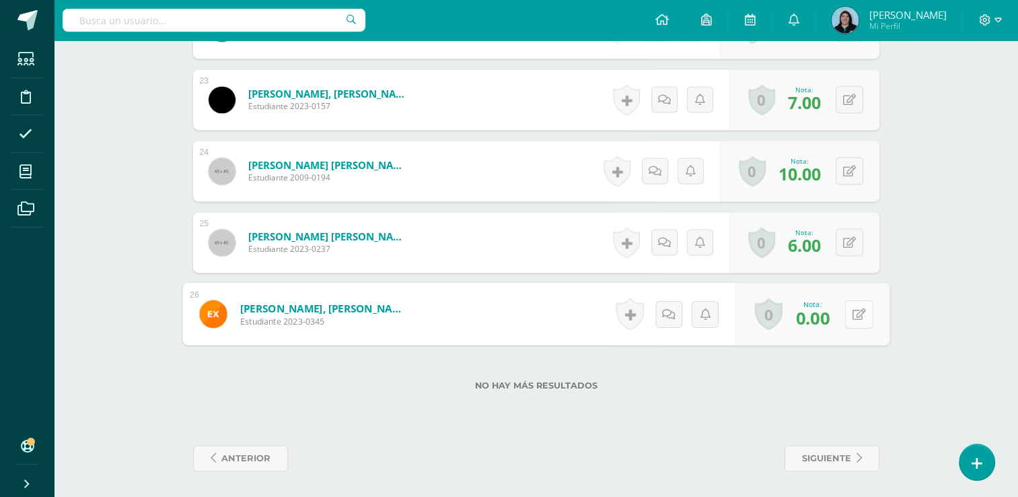
click at [854, 315] on icon at bounding box center [858, 313] width 13 height 11
type input "3"
click at [828, 321] on link at bounding box center [823, 318] width 27 height 27
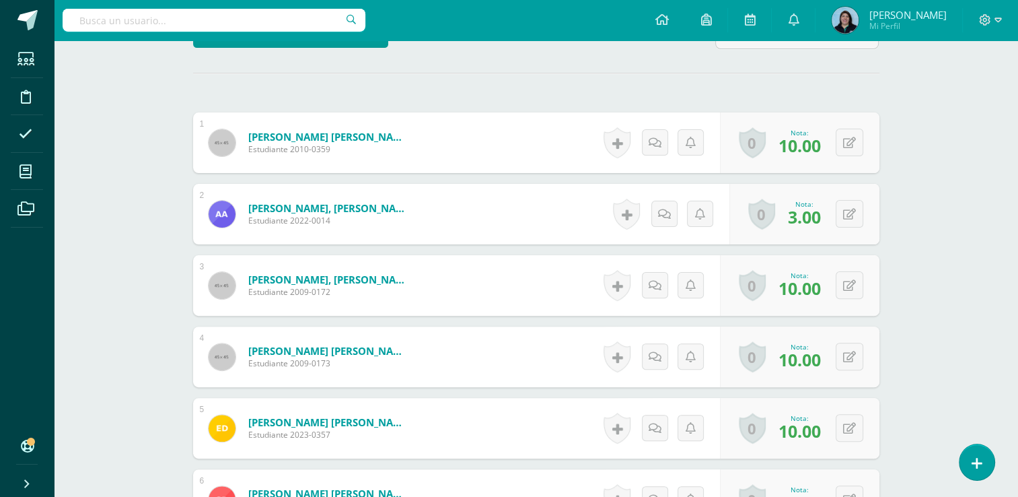
scroll to position [264, 0]
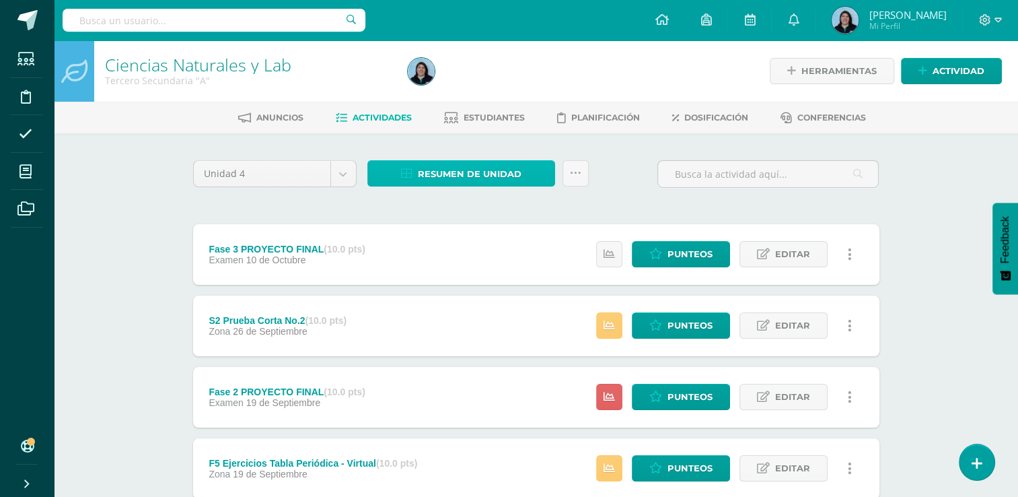
click at [466, 179] on span "Resumen de unidad" at bounding box center [470, 173] width 104 height 25
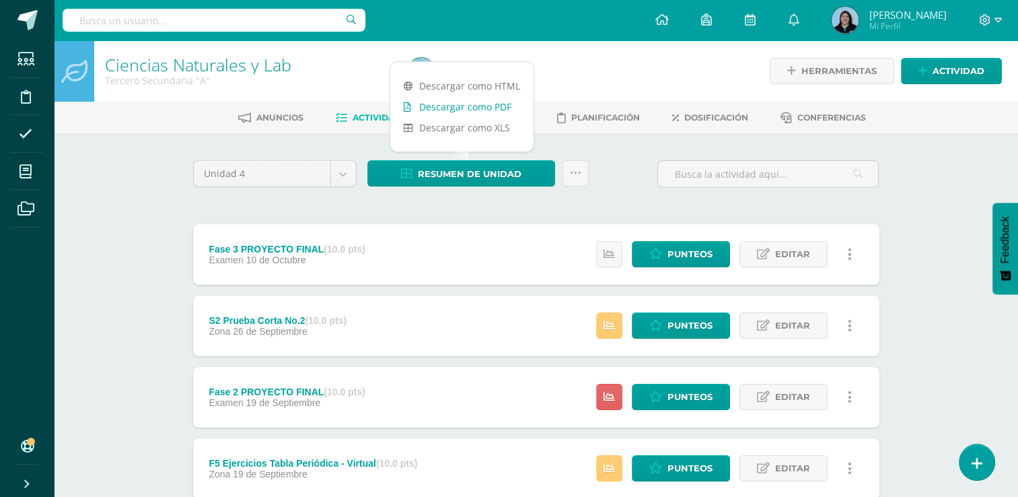
click at [474, 111] on link "Descargar como PDF" at bounding box center [461, 106] width 143 height 21
click at [487, 109] on link "Descargar como PDF" at bounding box center [461, 106] width 143 height 21
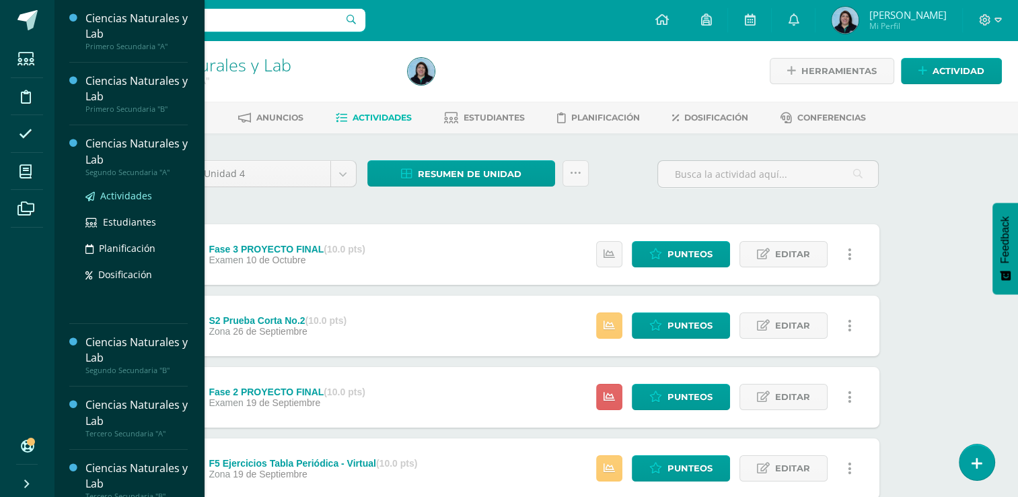
click at [129, 195] on span "Actividades" at bounding box center [126, 195] width 52 height 13
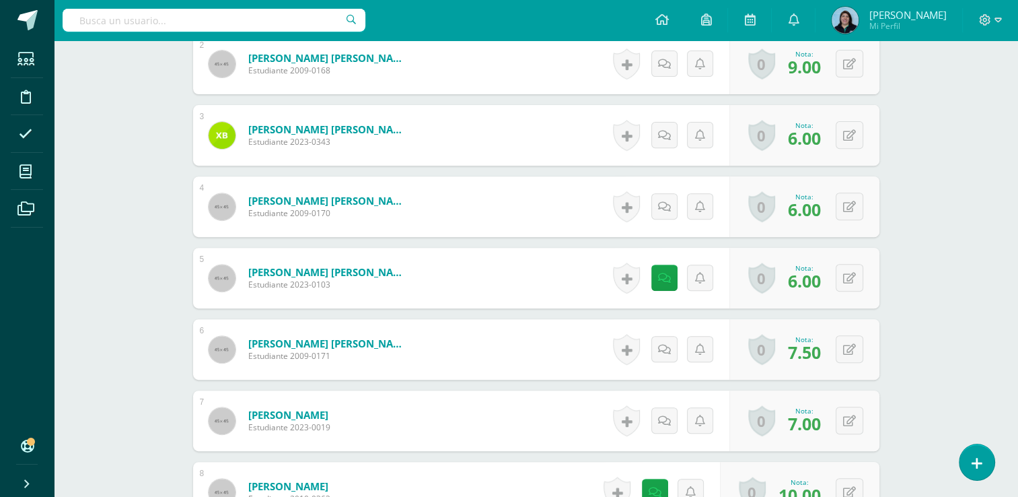
scroll to position [601, 0]
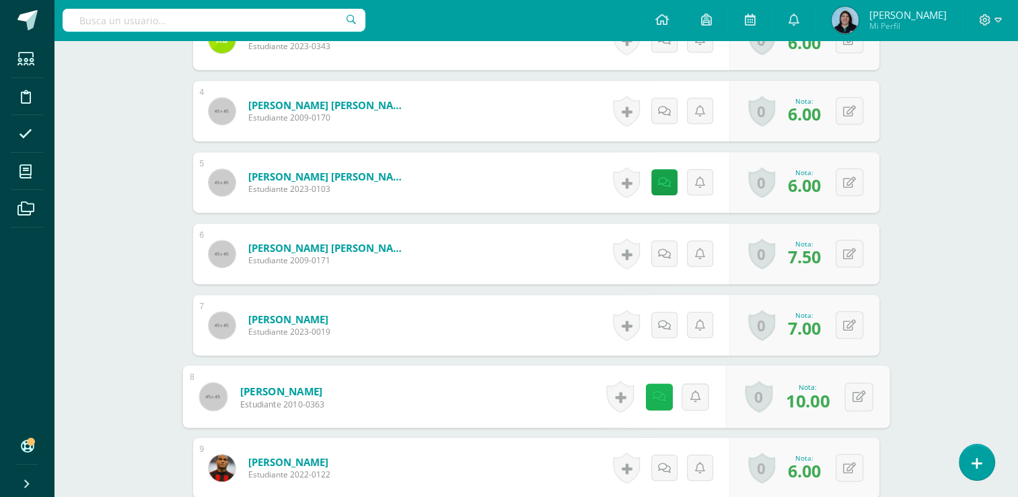
click at [655, 391] on icon at bounding box center [658, 395] width 13 height 11
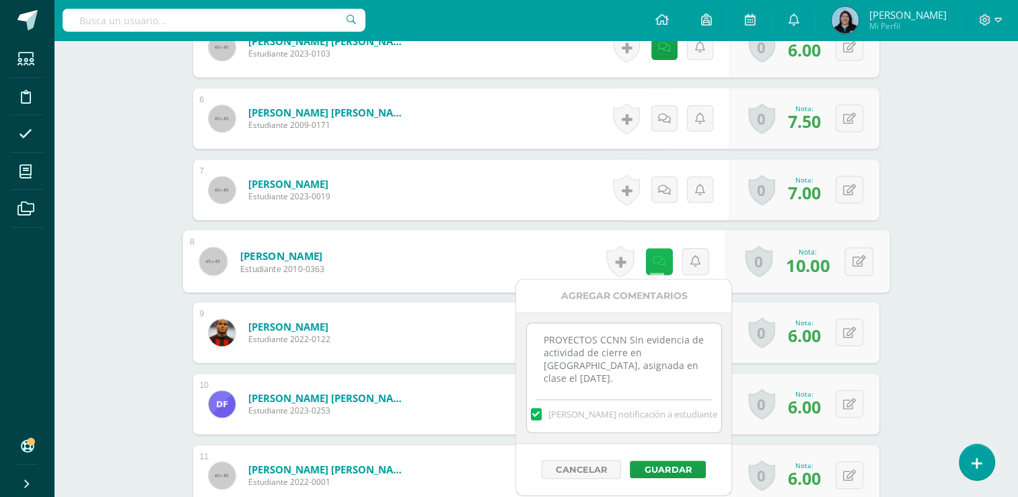
scroll to position [737, 0]
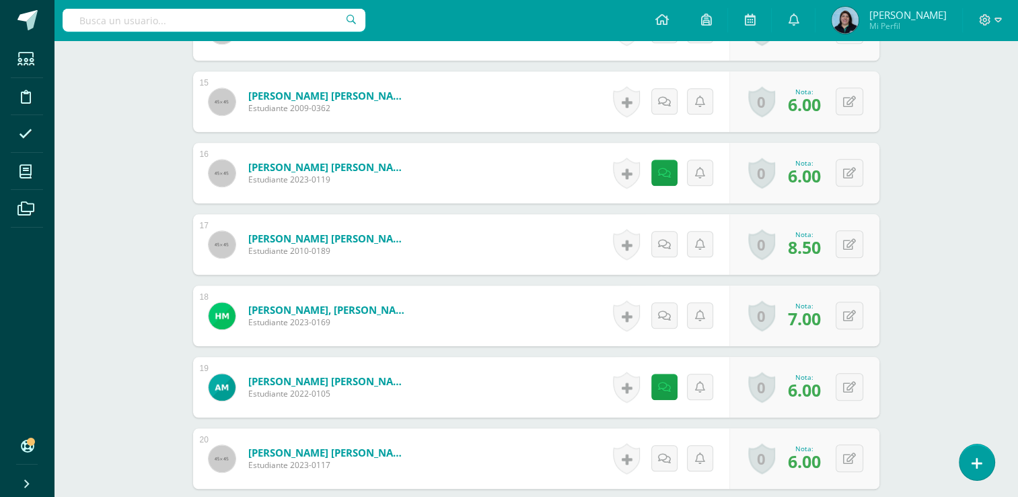
scroll to position [1410, 0]
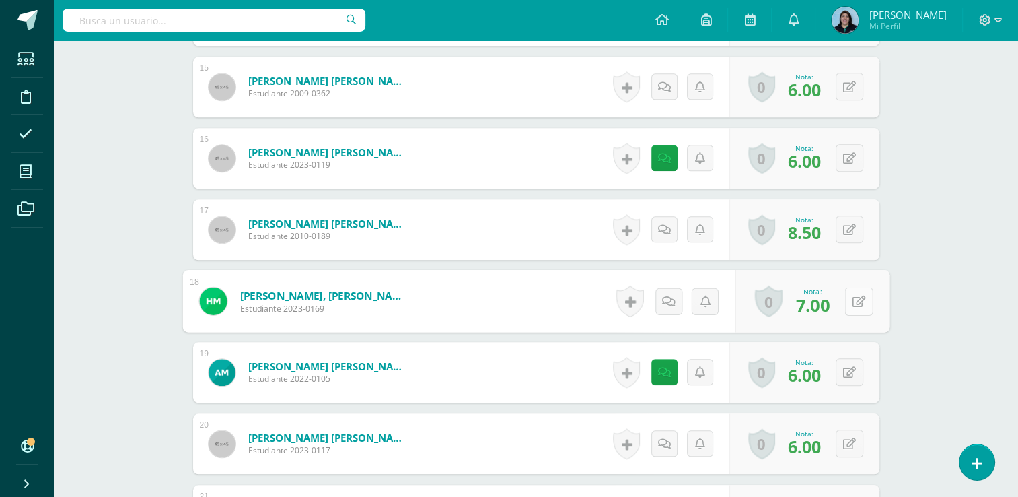
click at [856, 304] on button at bounding box center [859, 301] width 28 height 28
type input "8"
click at [824, 308] on icon at bounding box center [823, 304] width 12 height 11
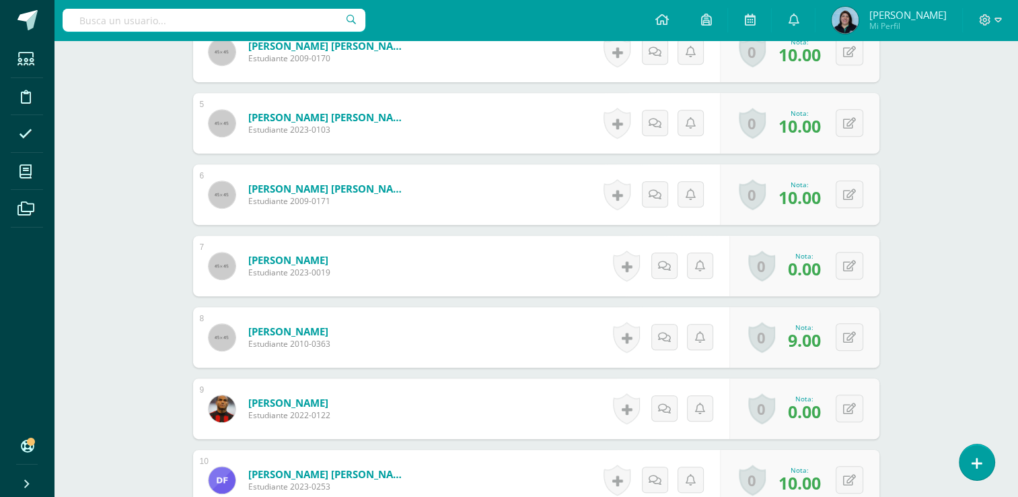
scroll to position [674, 0]
click at [854, 267] on icon at bounding box center [858, 264] width 13 height 11
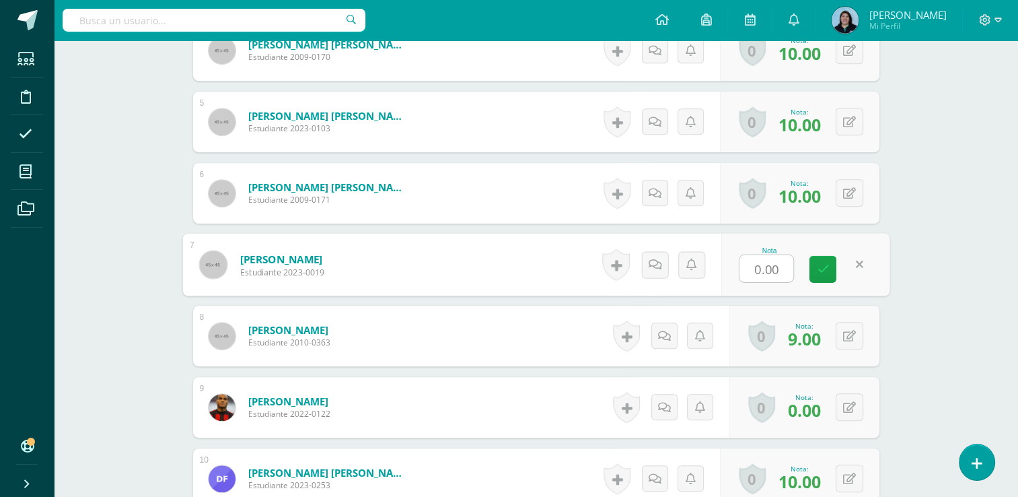
type input "3"
click at [821, 268] on icon at bounding box center [823, 268] width 12 height 11
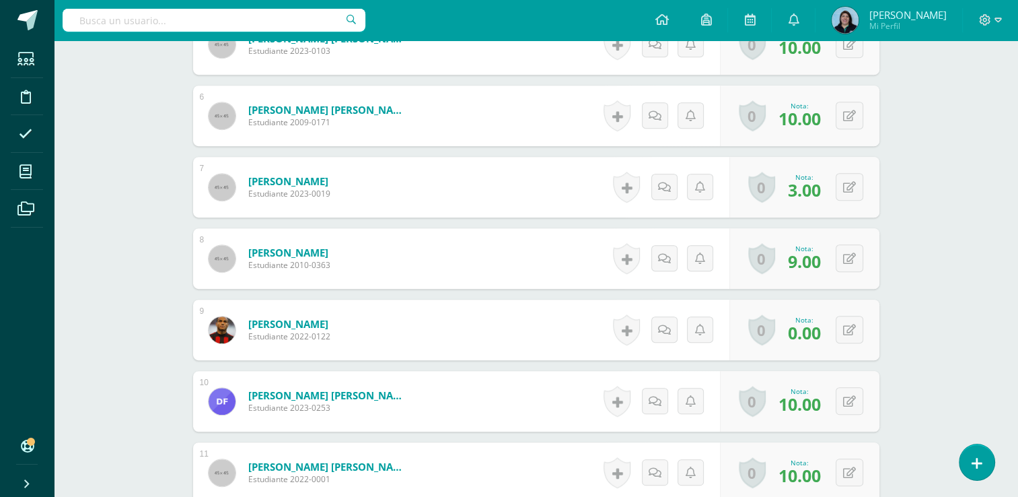
scroll to position [809, 0]
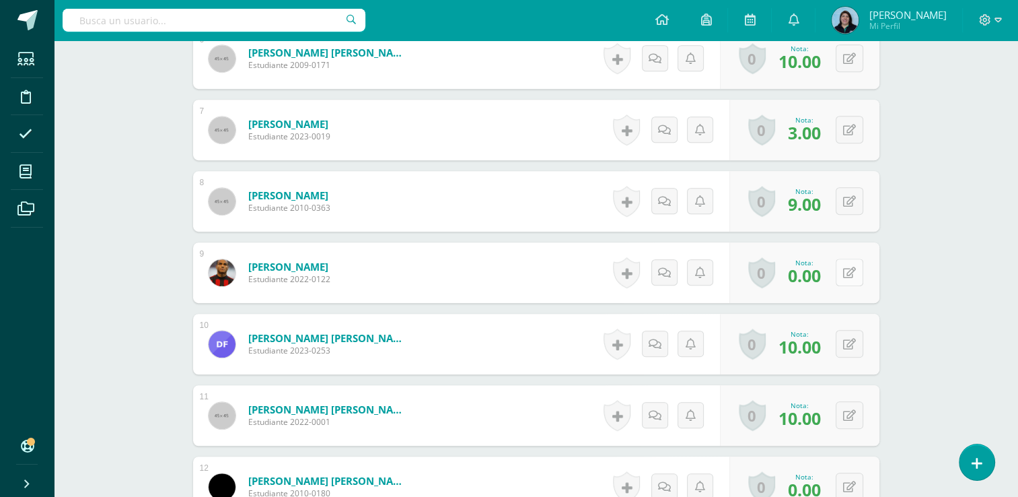
click at [851, 271] on icon at bounding box center [849, 272] width 13 height 11
type input "3"
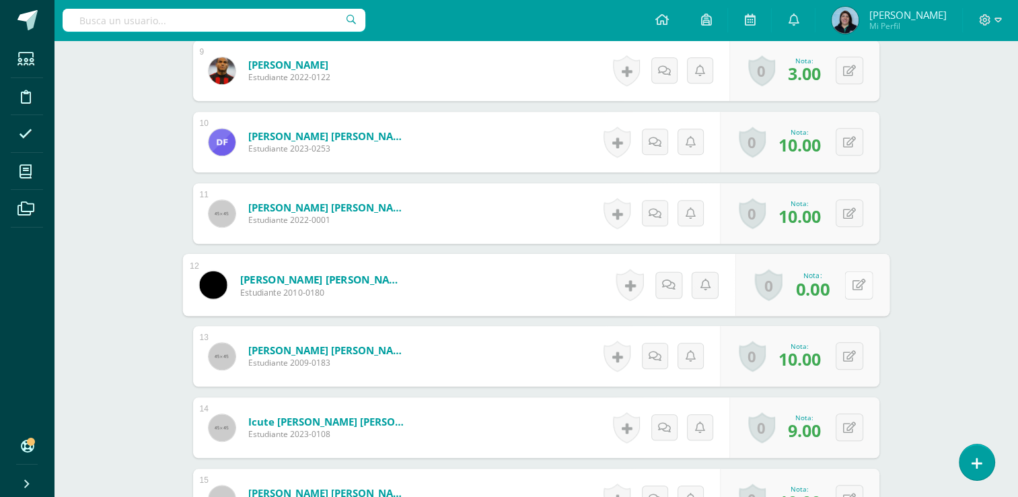
click at [853, 286] on icon at bounding box center [858, 284] width 13 height 11
type input "3"
click at [827, 287] on icon at bounding box center [823, 288] width 12 height 11
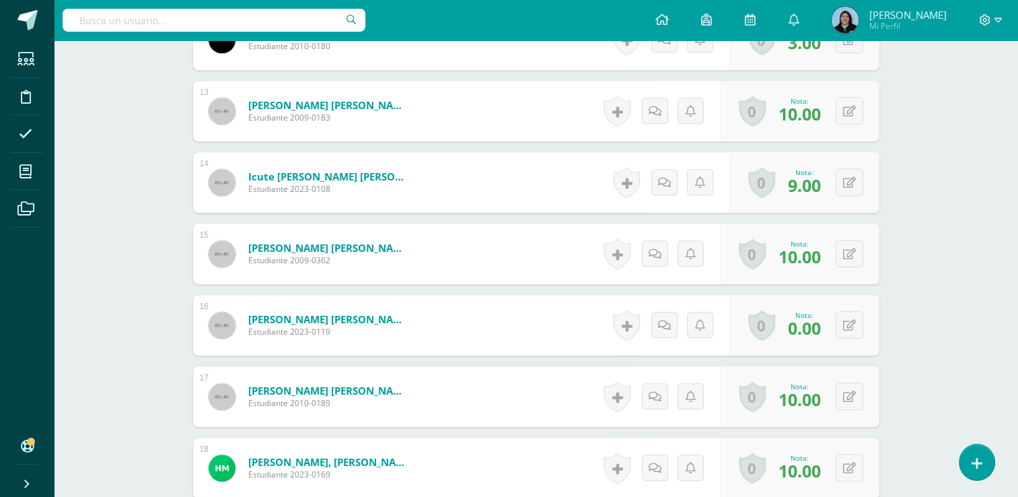
scroll to position [1280, 0]
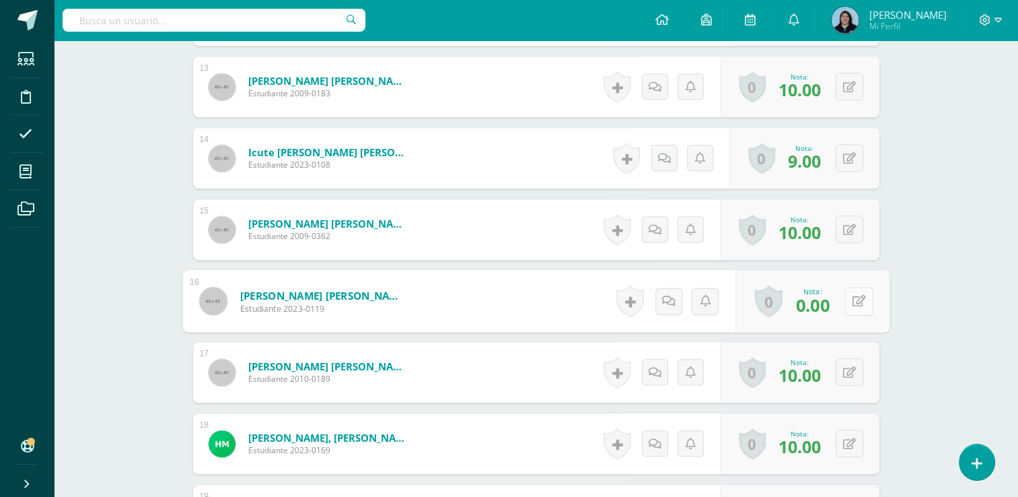
click at [853, 299] on icon at bounding box center [858, 300] width 13 height 11
type input "3"
click at [825, 306] on icon at bounding box center [823, 304] width 12 height 11
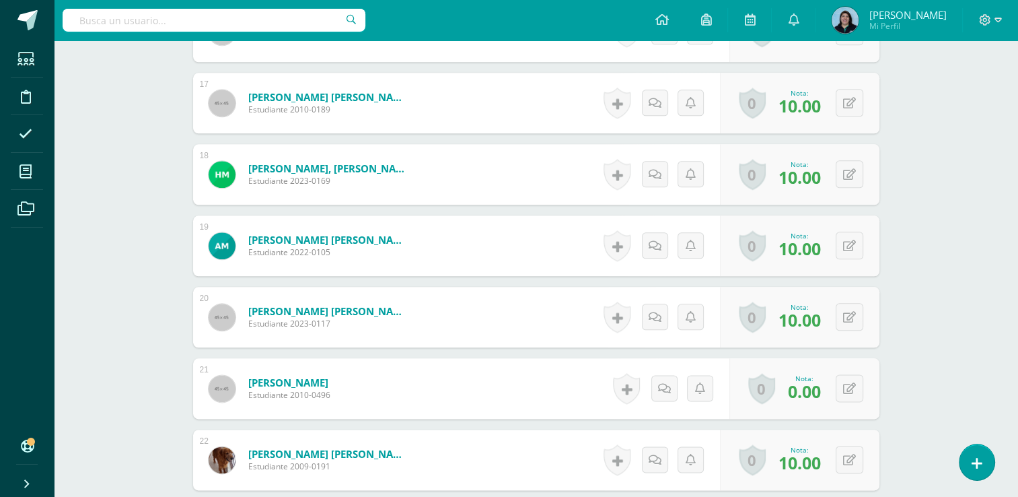
scroll to position [1684, 0]
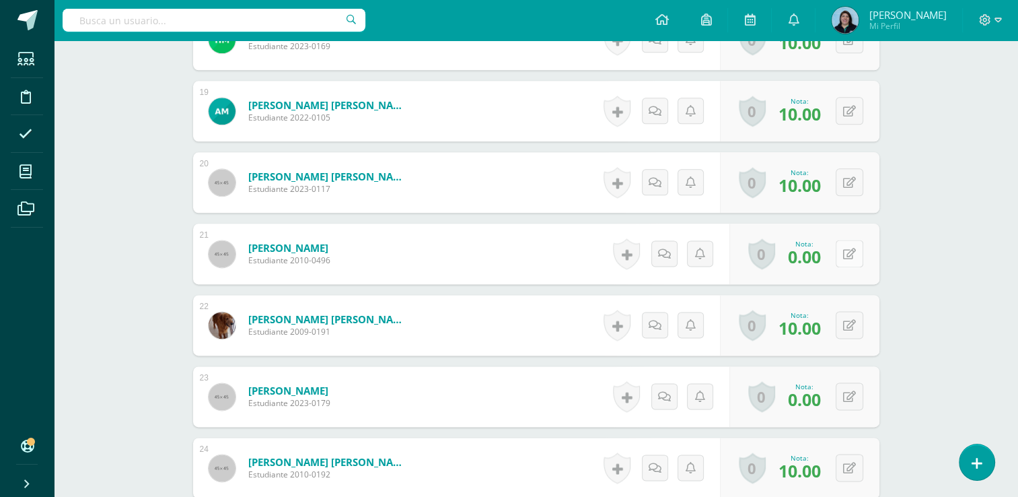
click at [851, 254] on button at bounding box center [850, 254] width 28 height 28
type input "3"
click at [826, 257] on icon at bounding box center [823, 257] width 12 height 11
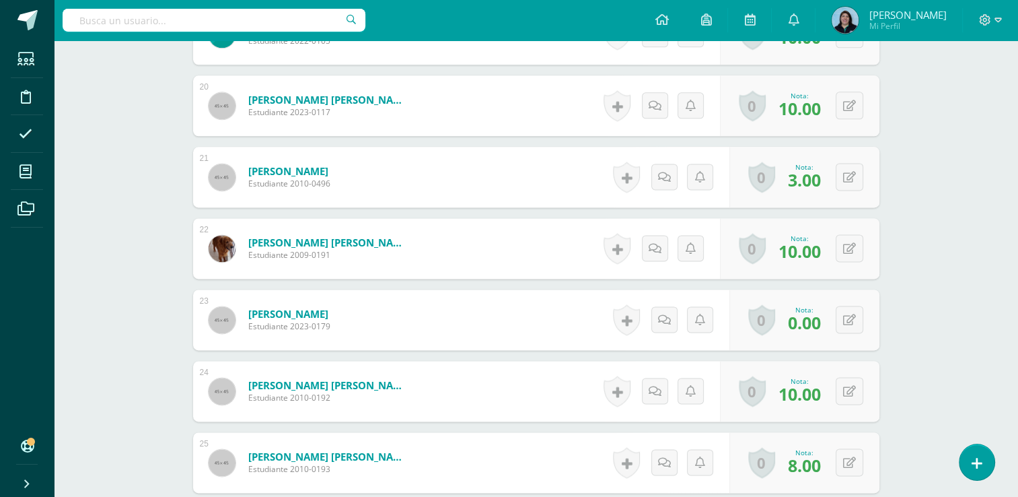
scroll to position [1818, 0]
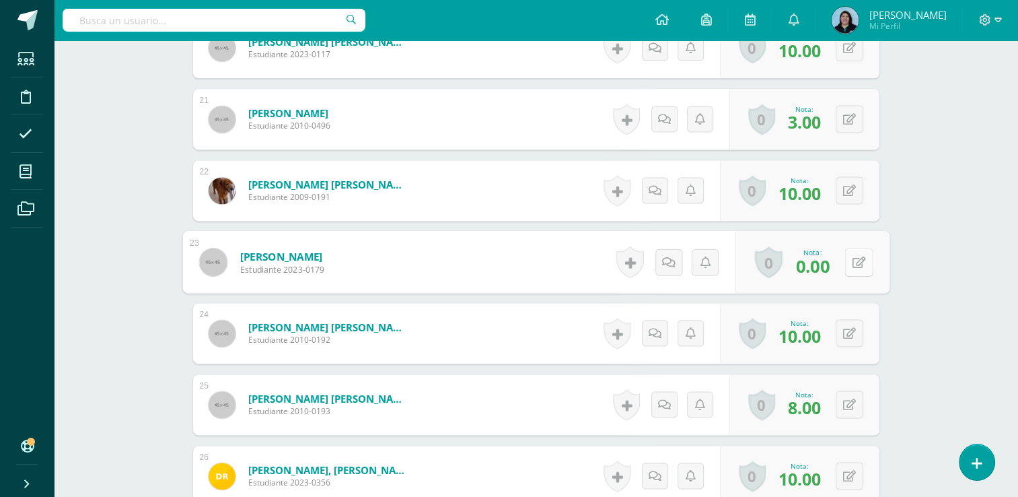
click at [845, 260] on button at bounding box center [859, 262] width 28 height 28
type input "3"
click at [828, 265] on link at bounding box center [823, 266] width 27 height 27
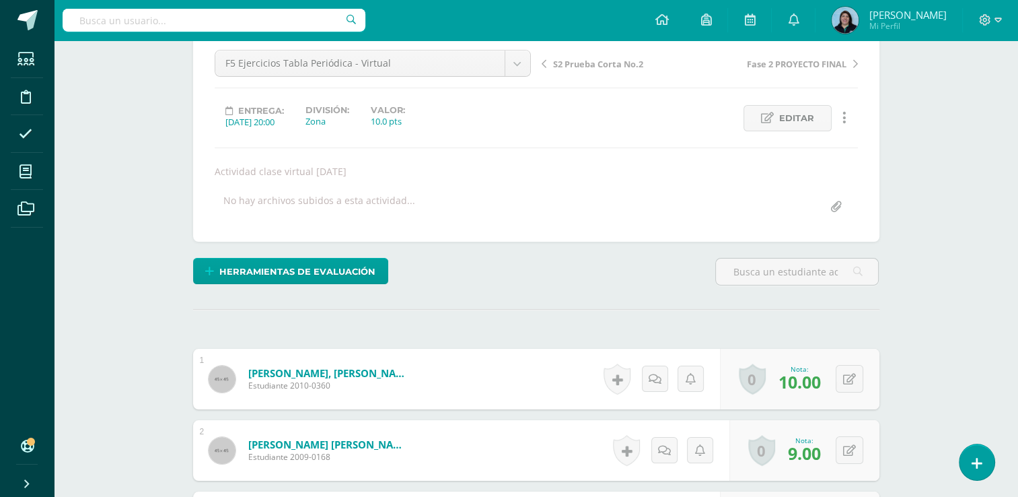
scroll to position [0, 0]
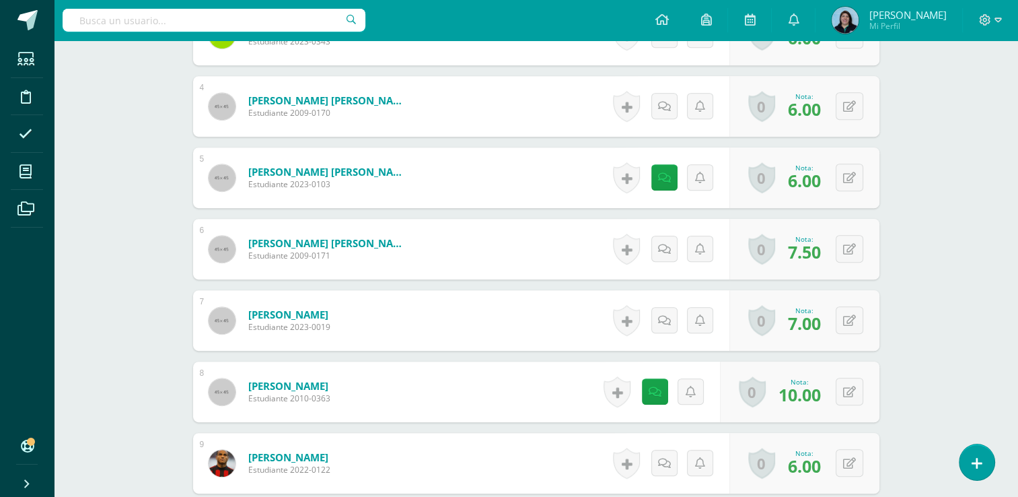
scroll to position [471, 0]
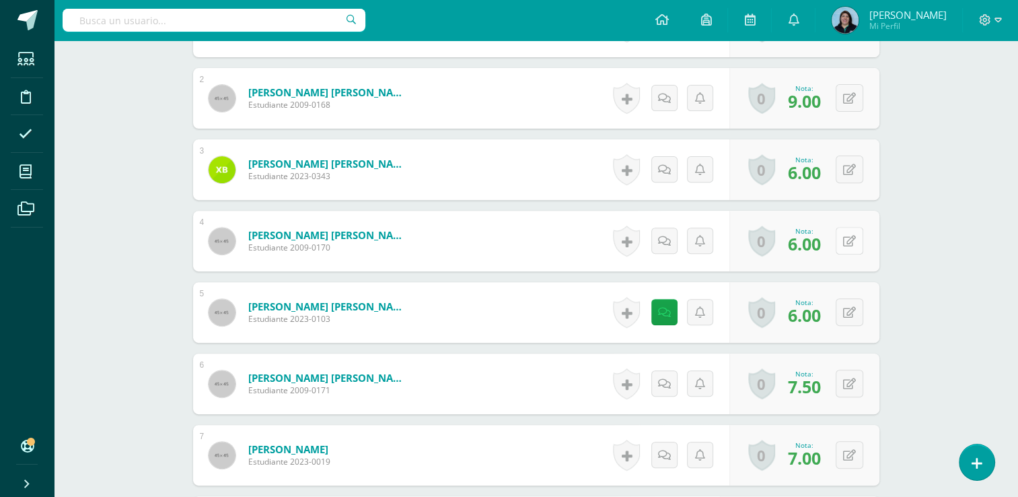
click at [853, 236] on icon at bounding box center [849, 241] width 13 height 11
type input "6.5"
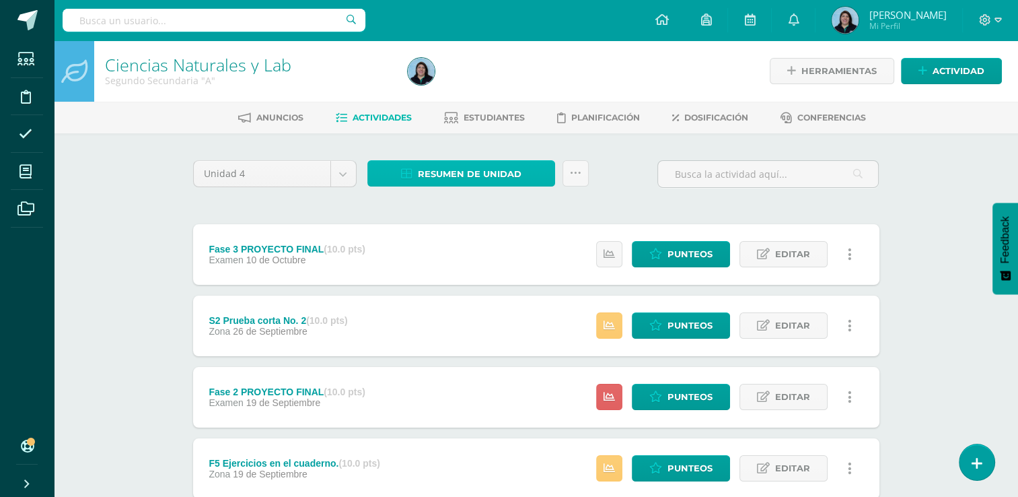
click at [476, 174] on span "Resumen de unidad" at bounding box center [470, 173] width 104 height 25
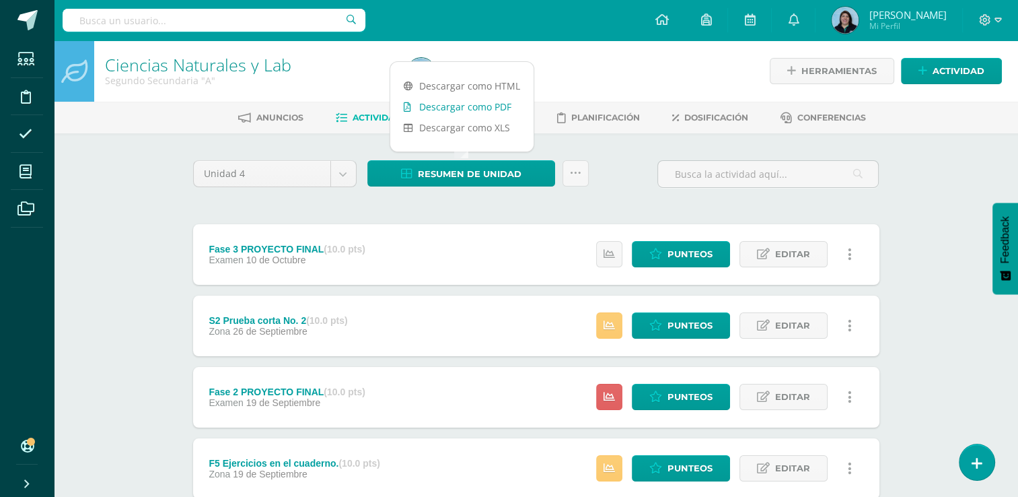
click at [484, 104] on link "Descargar como PDF" at bounding box center [461, 106] width 143 height 21
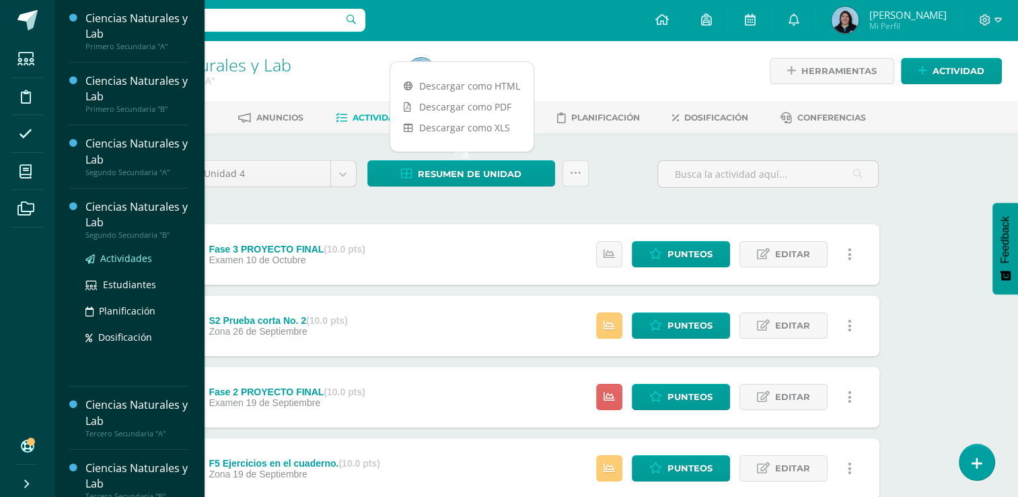
click at [121, 258] on span "Actividades" at bounding box center [126, 258] width 52 height 13
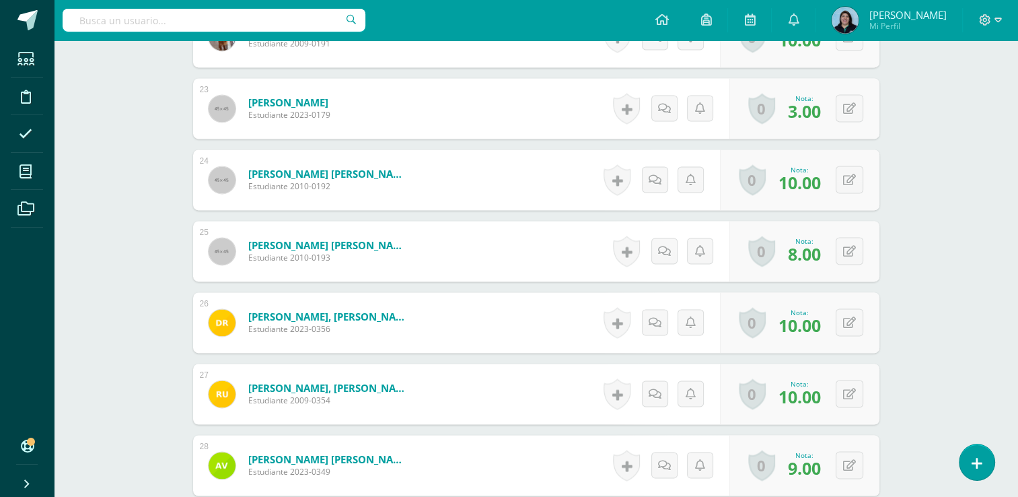
scroll to position [2087, 0]
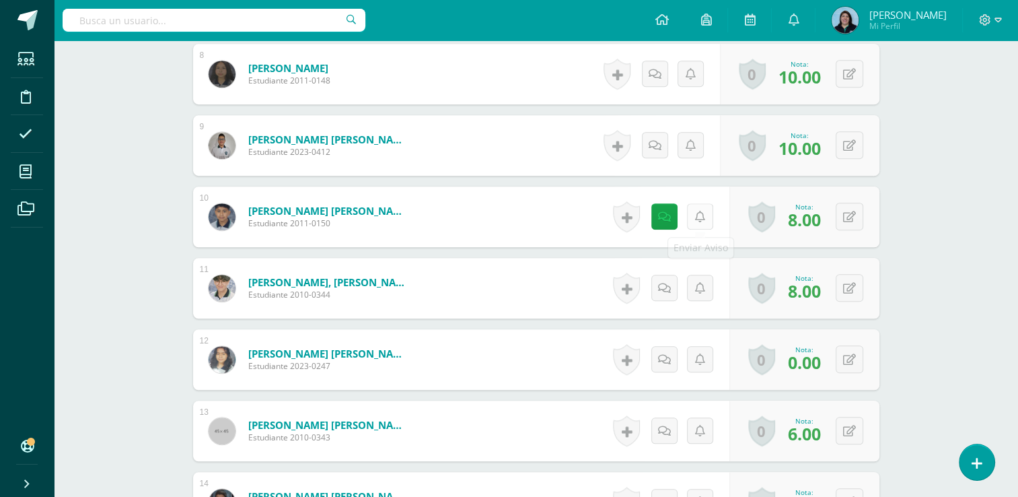
scroll to position [1009, 0]
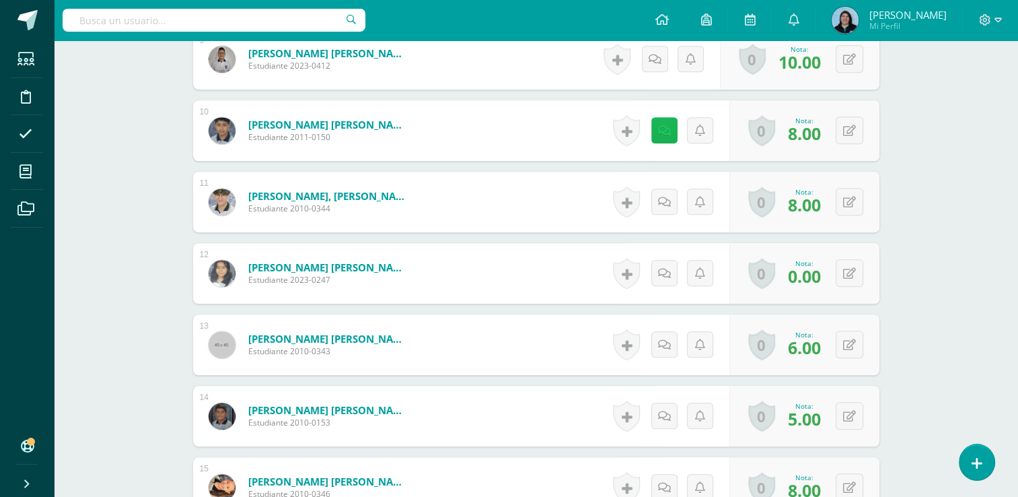
click at [659, 131] on link at bounding box center [664, 130] width 26 height 26
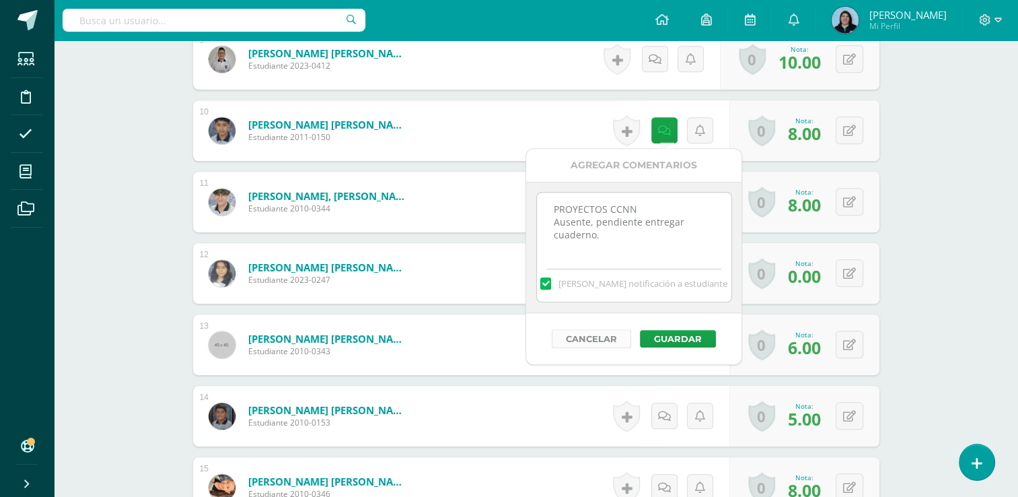
click at [589, 338] on button "Cancelar" at bounding box center [591, 338] width 79 height 19
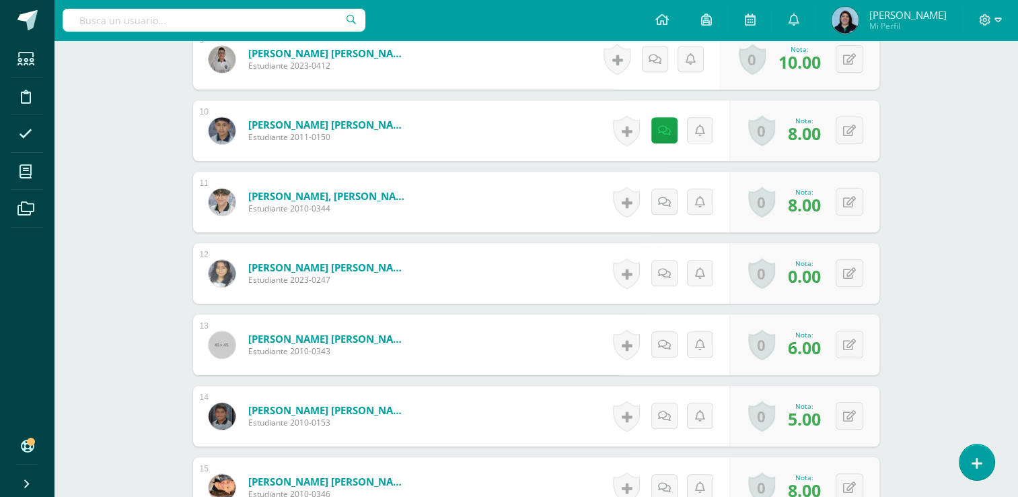
scroll to position [1077, 0]
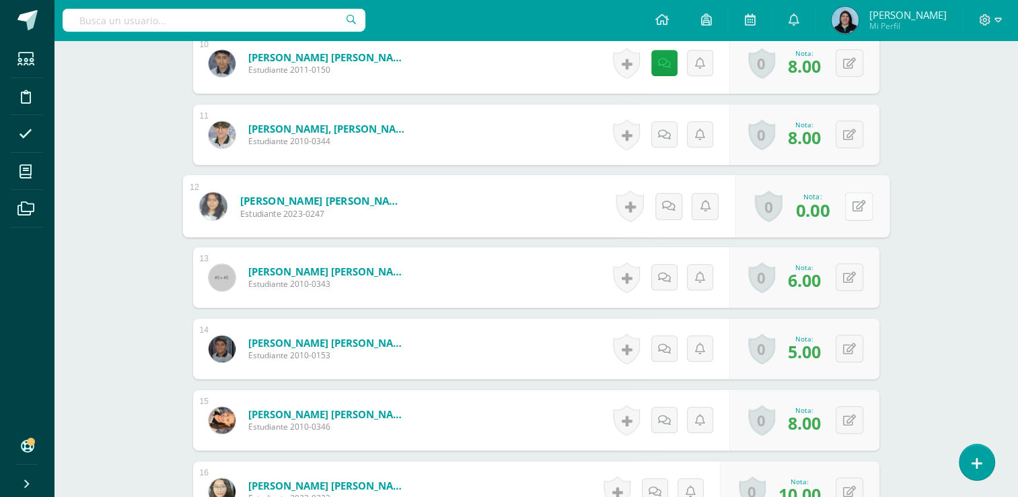
click at [847, 209] on button at bounding box center [859, 206] width 28 height 28
type input "6"
click at [822, 211] on icon at bounding box center [823, 210] width 12 height 11
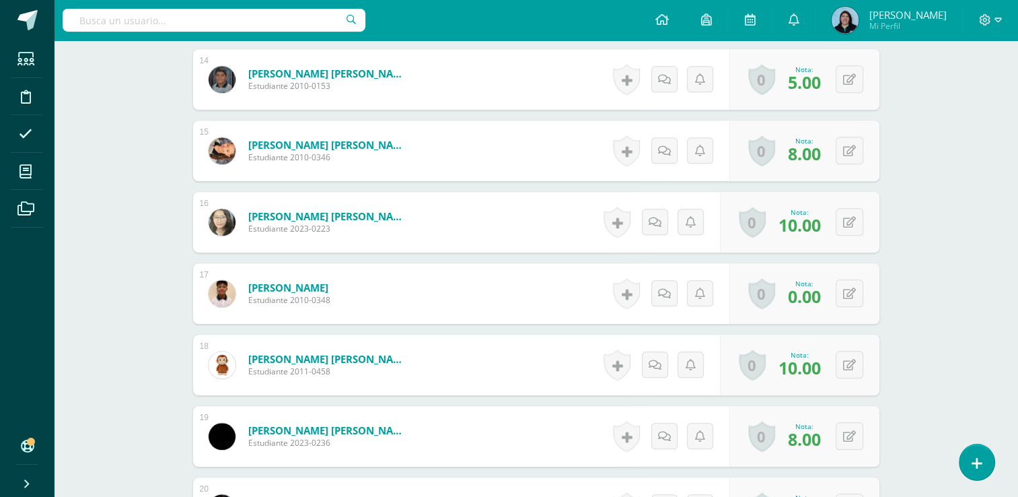
scroll to position [1480, 0]
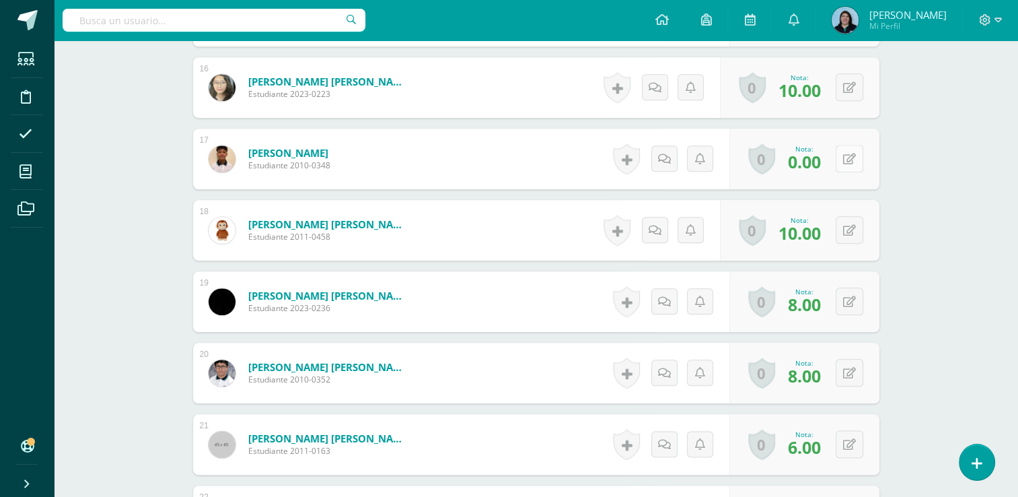
click at [850, 161] on button at bounding box center [850, 159] width 28 height 28
type input "6"
click at [821, 161] on icon at bounding box center [823, 162] width 12 height 11
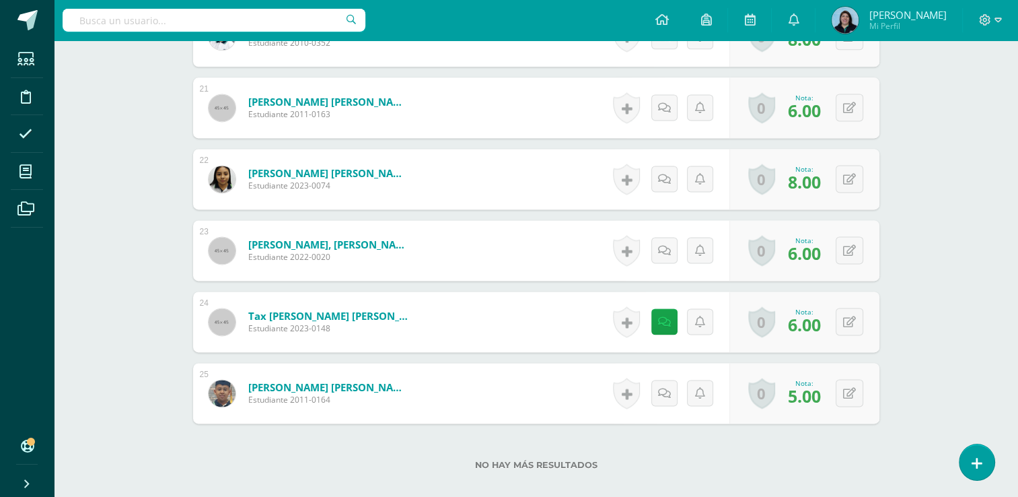
scroll to position [1884, 0]
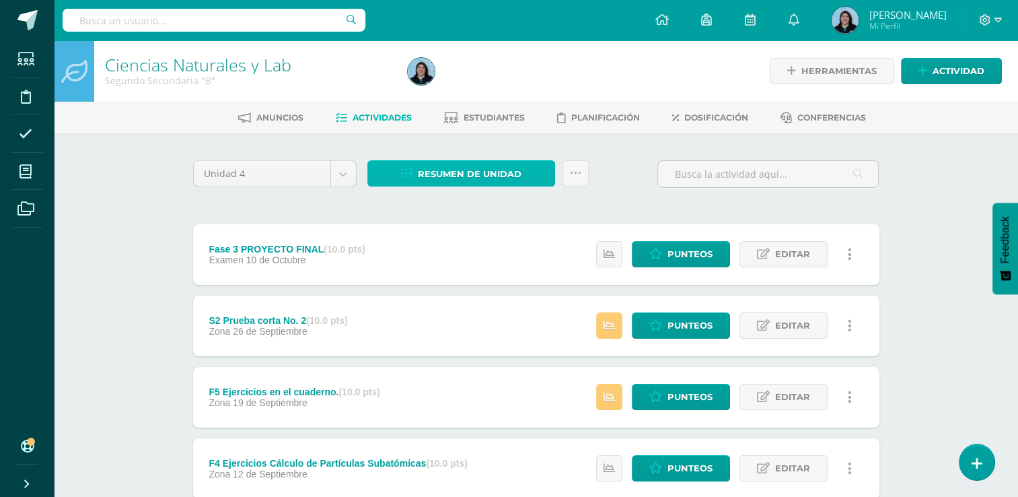
click at [478, 178] on span "Resumen de unidad" at bounding box center [470, 173] width 104 height 25
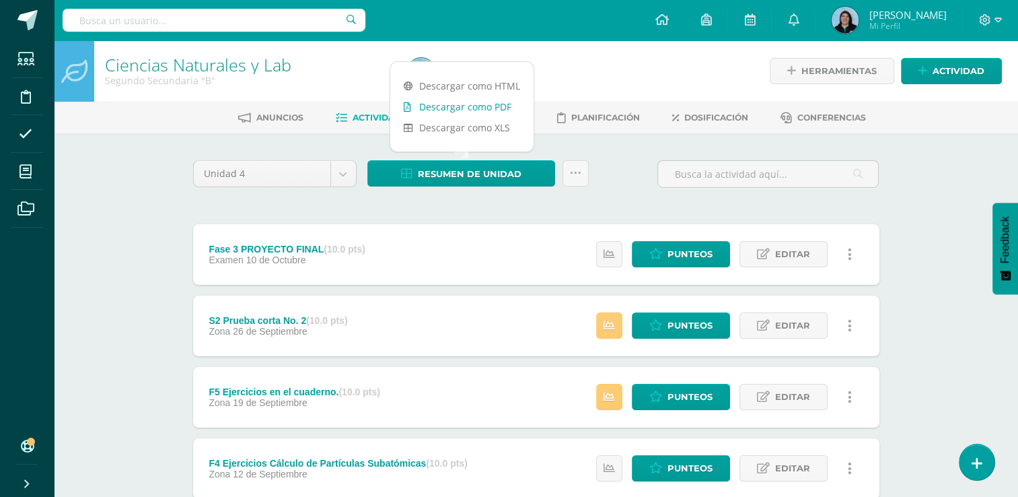
click at [484, 109] on link "Descargar como PDF" at bounding box center [461, 106] width 143 height 21
